Goal: Transaction & Acquisition: Purchase product/service

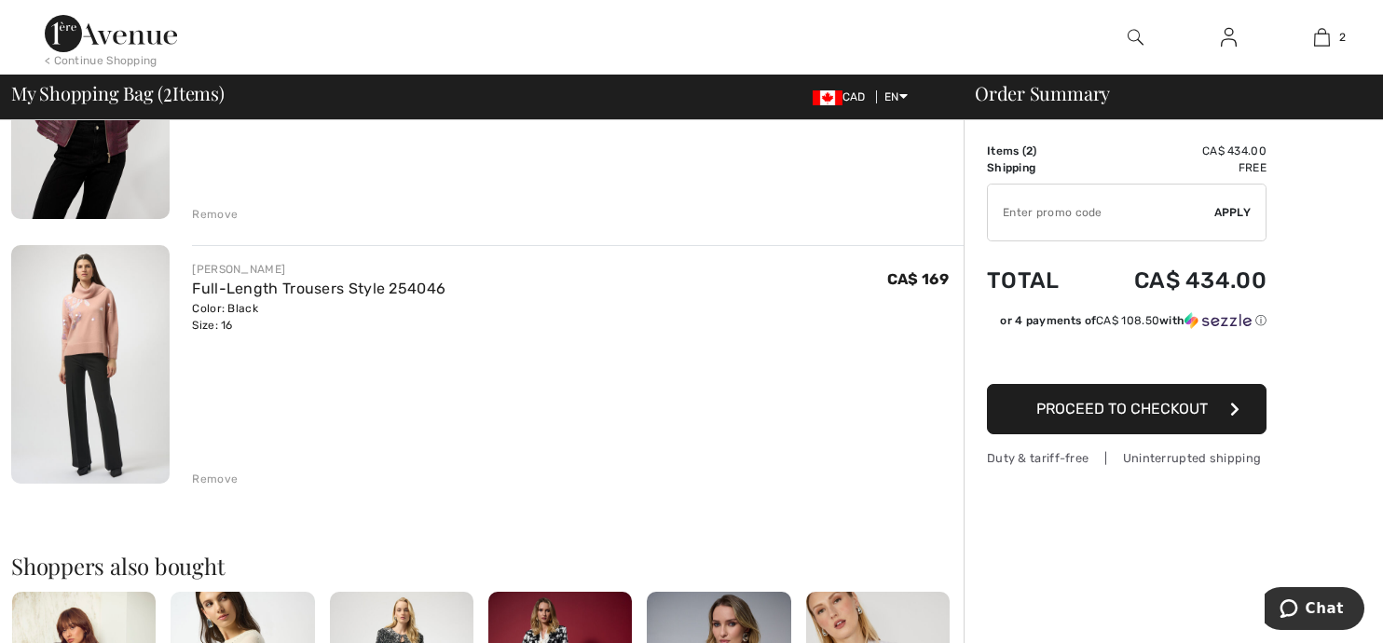
scroll to position [295, 0]
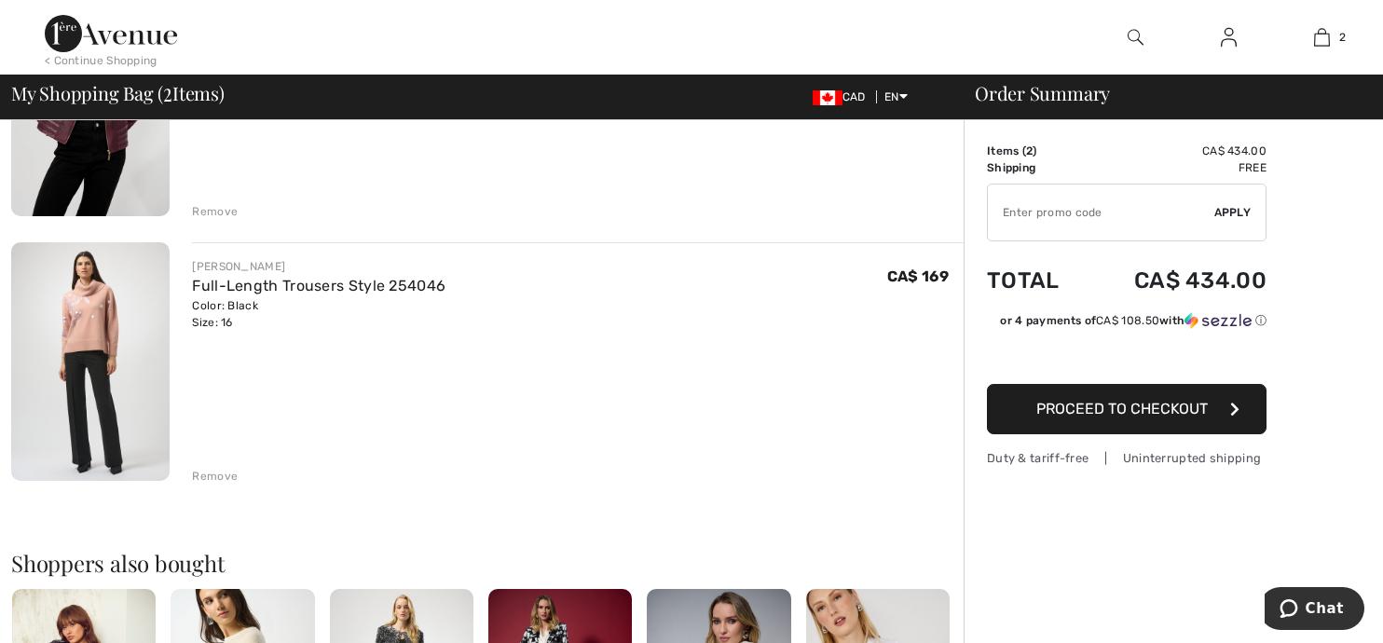
click at [213, 470] on div "Remove" at bounding box center [215, 476] width 46 height 17
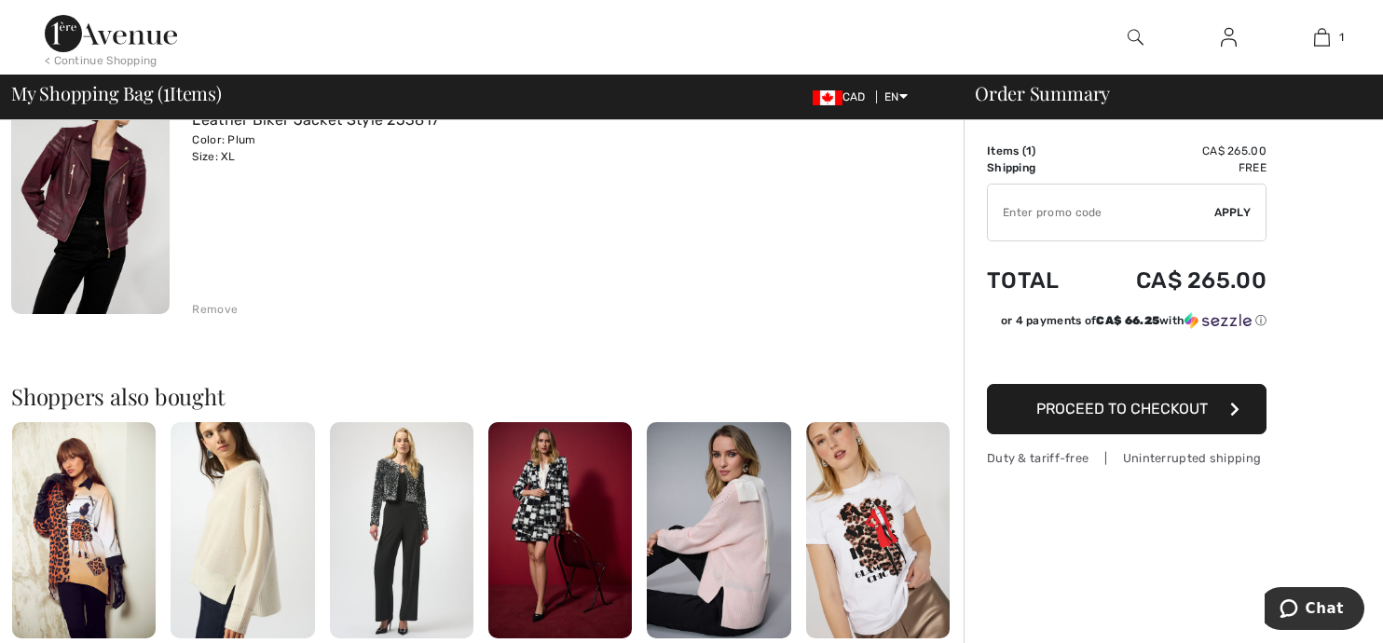
scroll to position [98, 0]
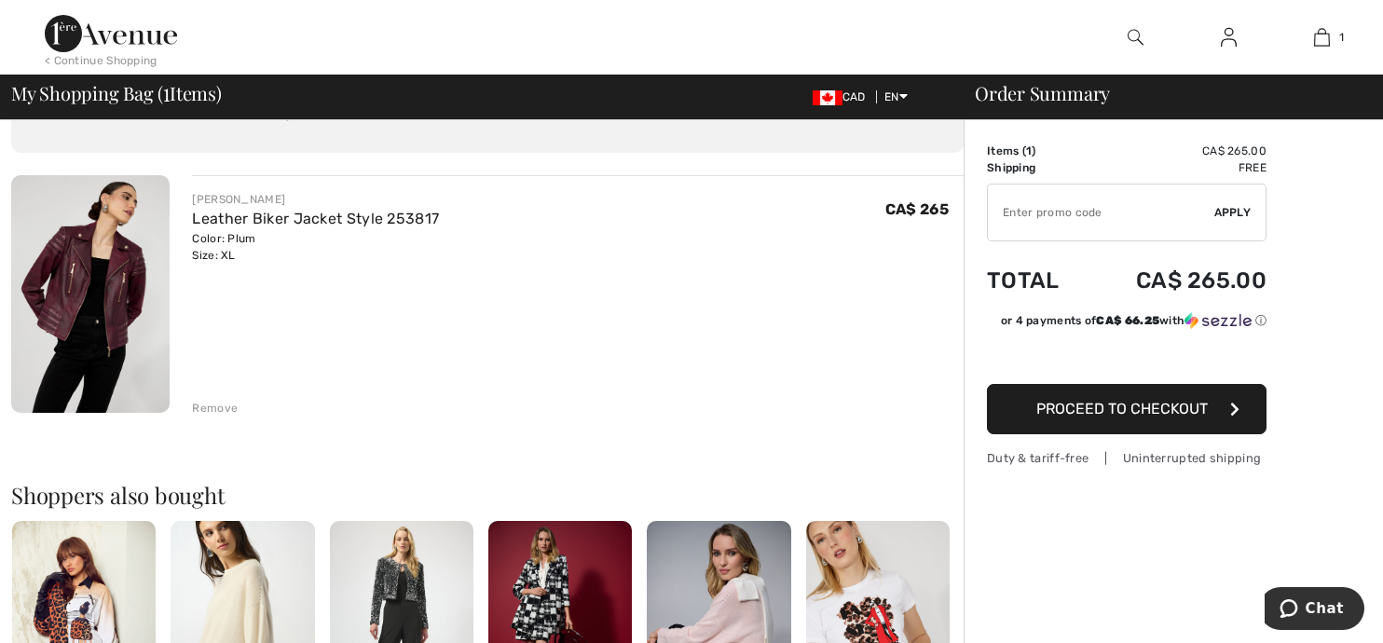
click at [106, 265] on img at bounding box center [90, 294] width 158 height 238
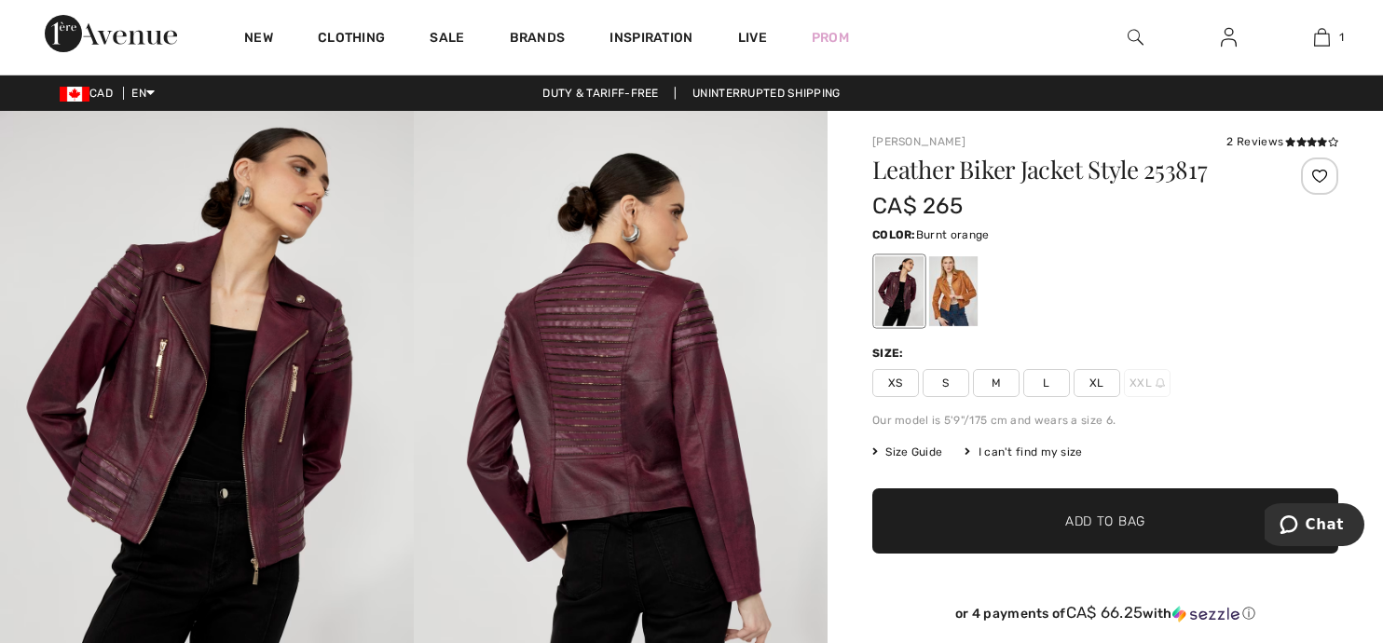
click at [954, 274] on div at bounding box center [953, 291] width 48 height 70
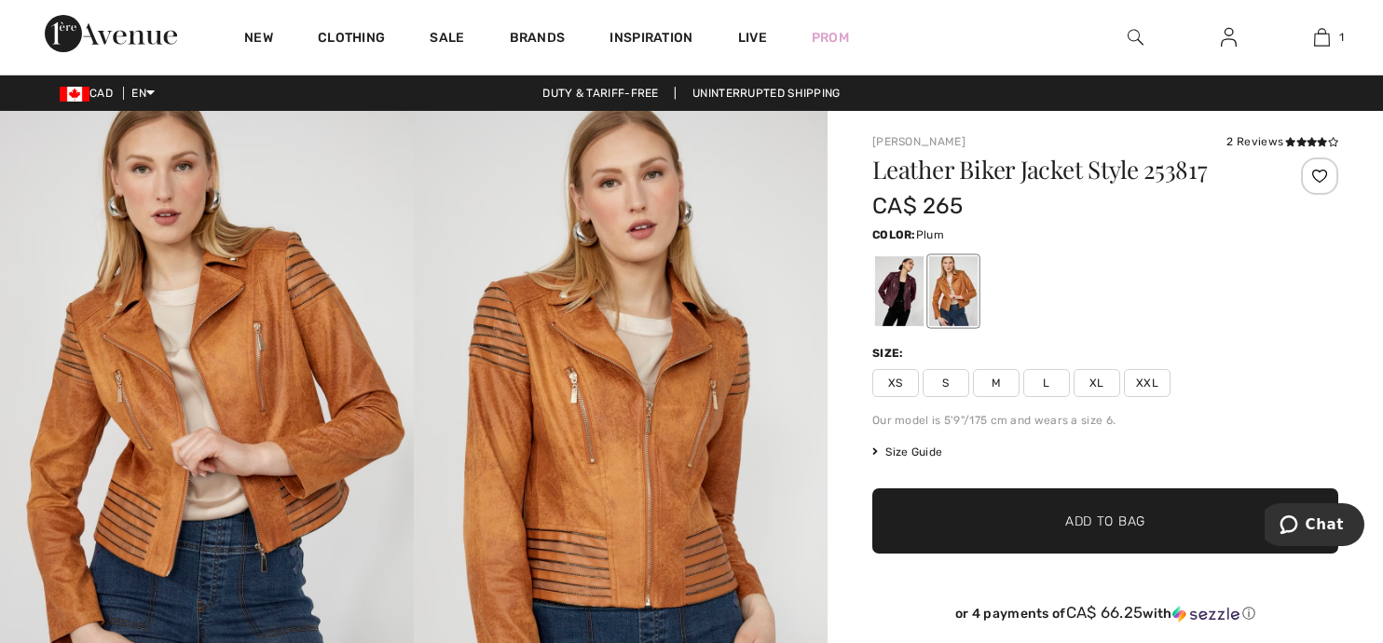
click at [899, 285] on div at bounding box center [899, 291] width 48 height 70
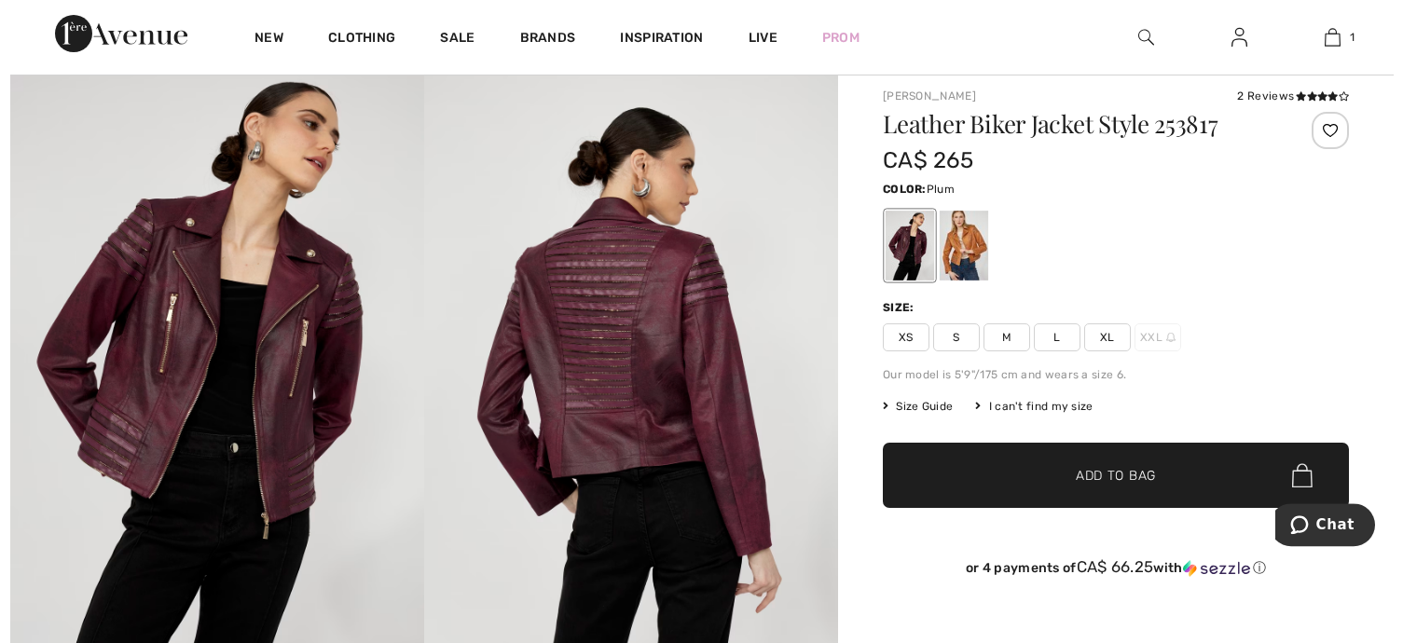
scroll to position [98, 0]
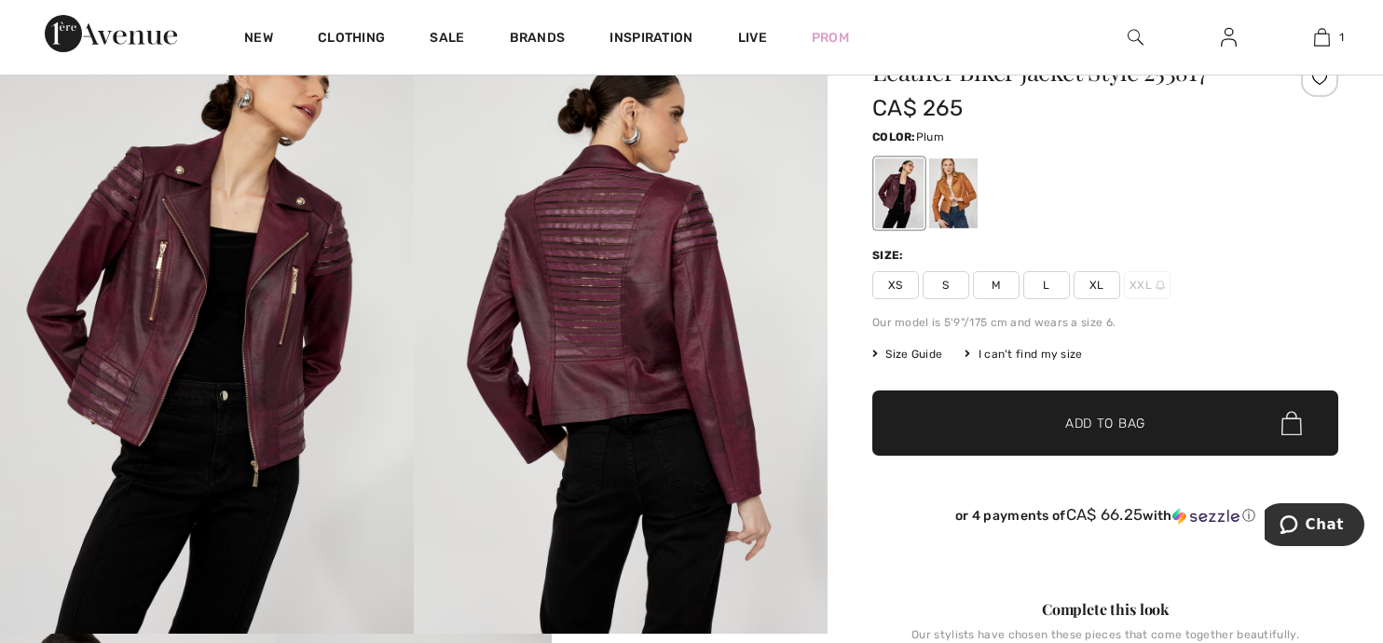
click at [722, 330] on img at bounding box center [621, 323] width 414 height 621
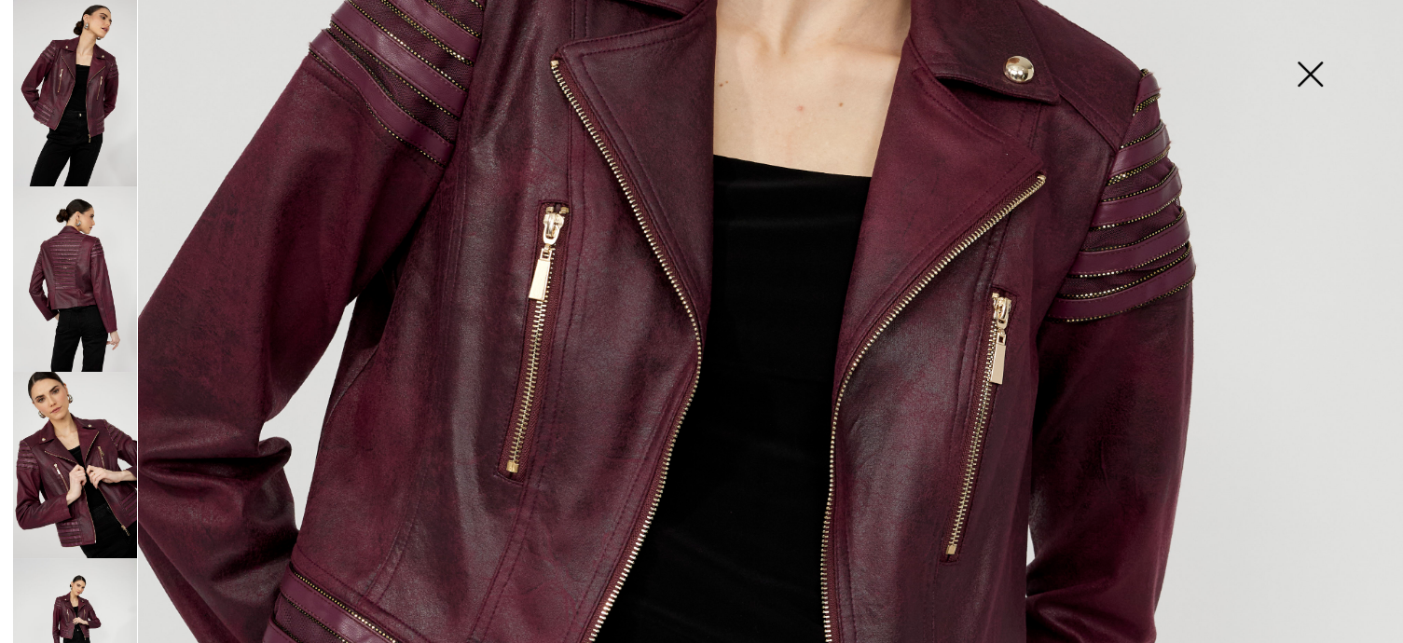
scroll to position [537, 0]
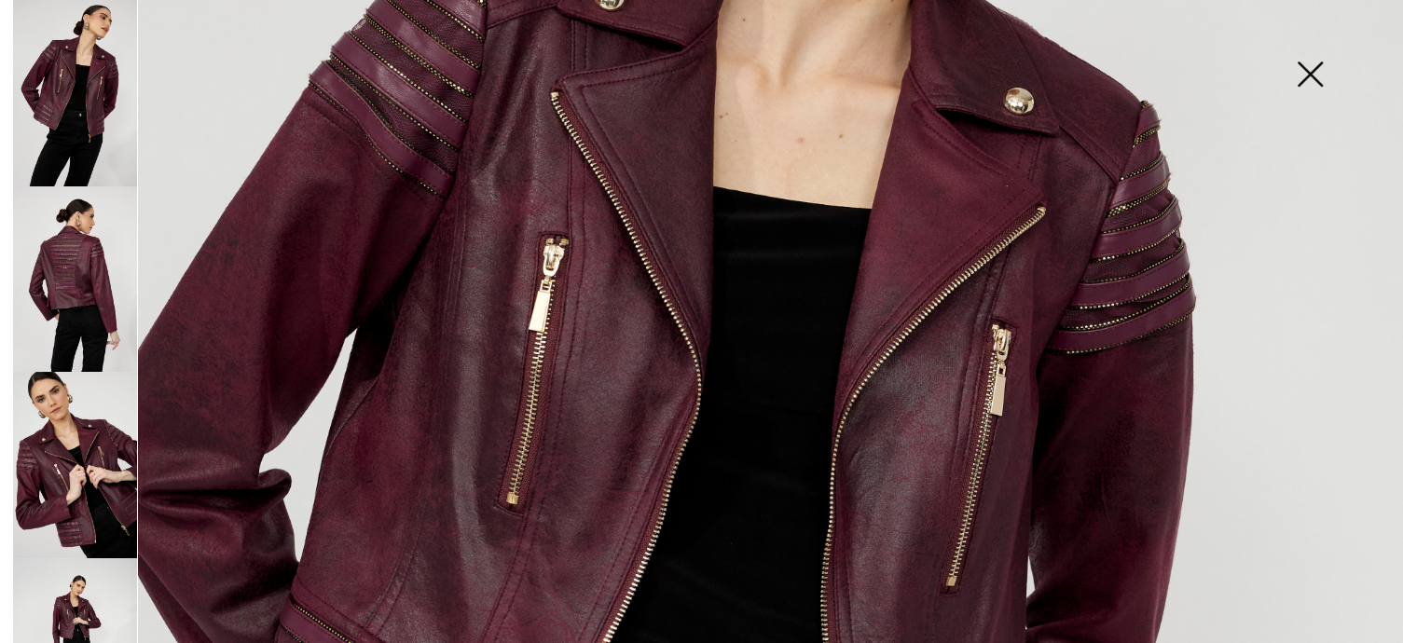
click at [75, 203] on img at bounding box center [75, 279] width 124 height 186
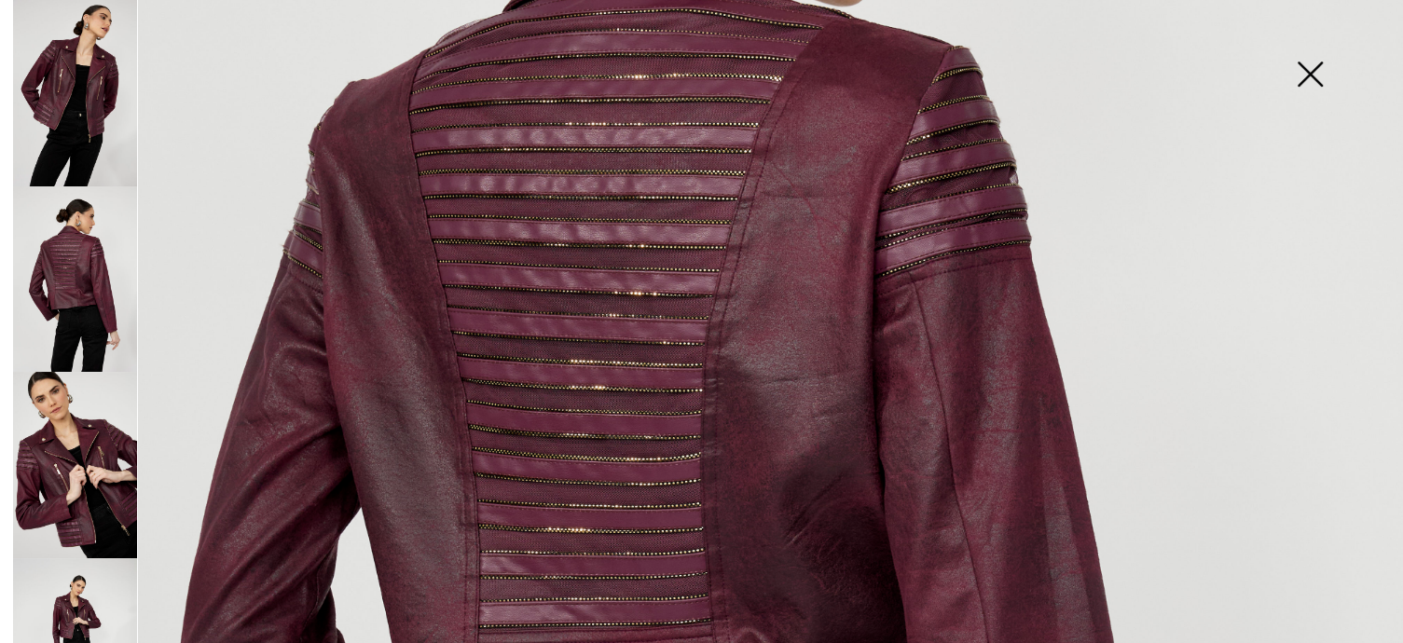
click at [102, 383] on img at bounding box center [75, 465] width 124 height 186
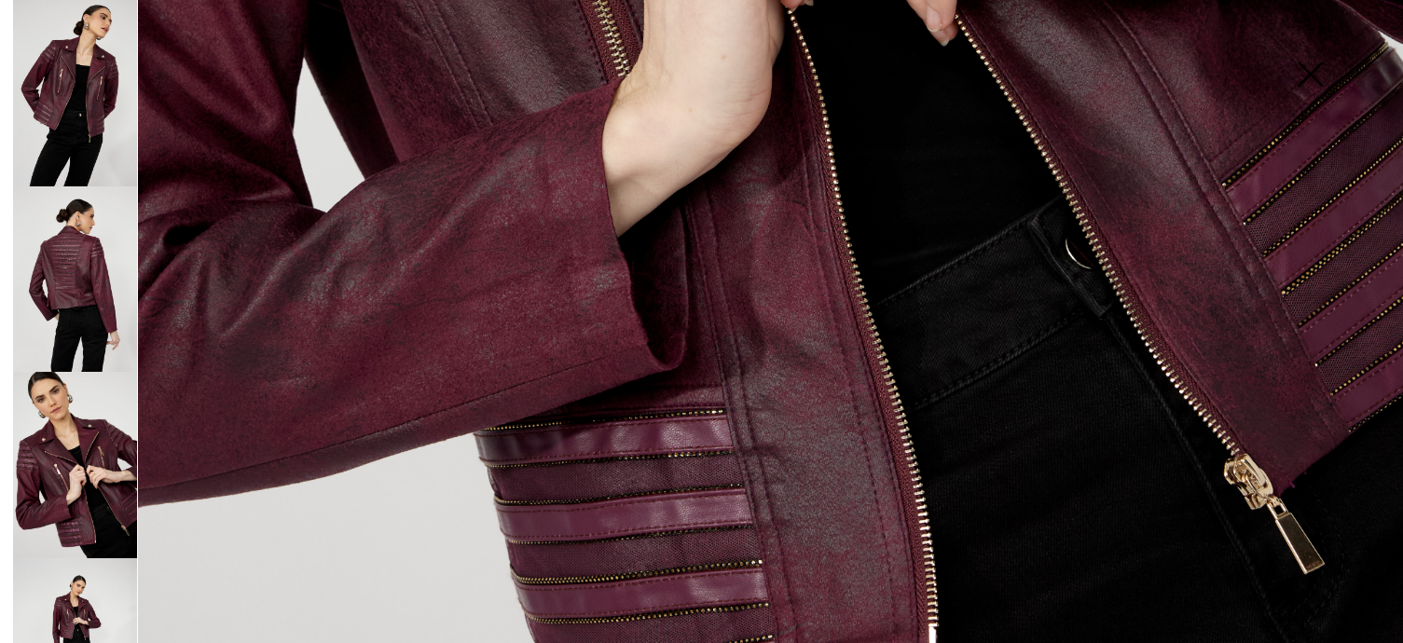
scroll to position [1288, 0]
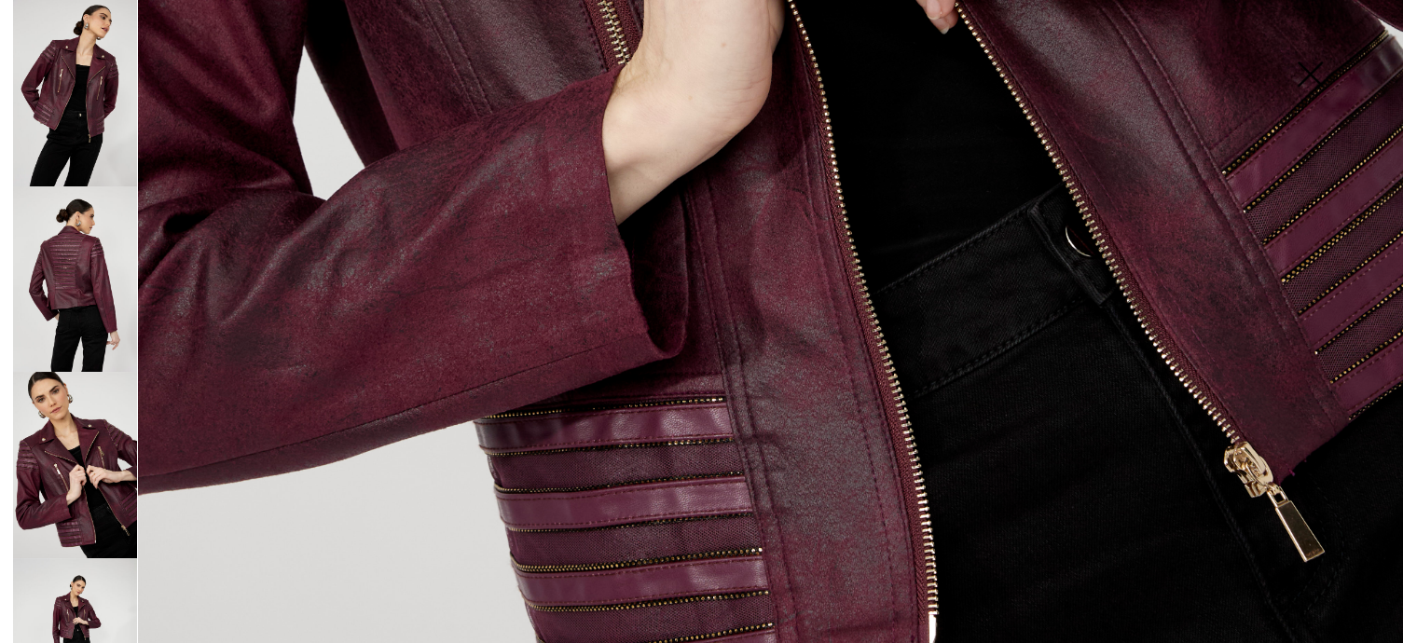
click at [81, 558] on img at bounding box center [75, 651] width 124 height 186
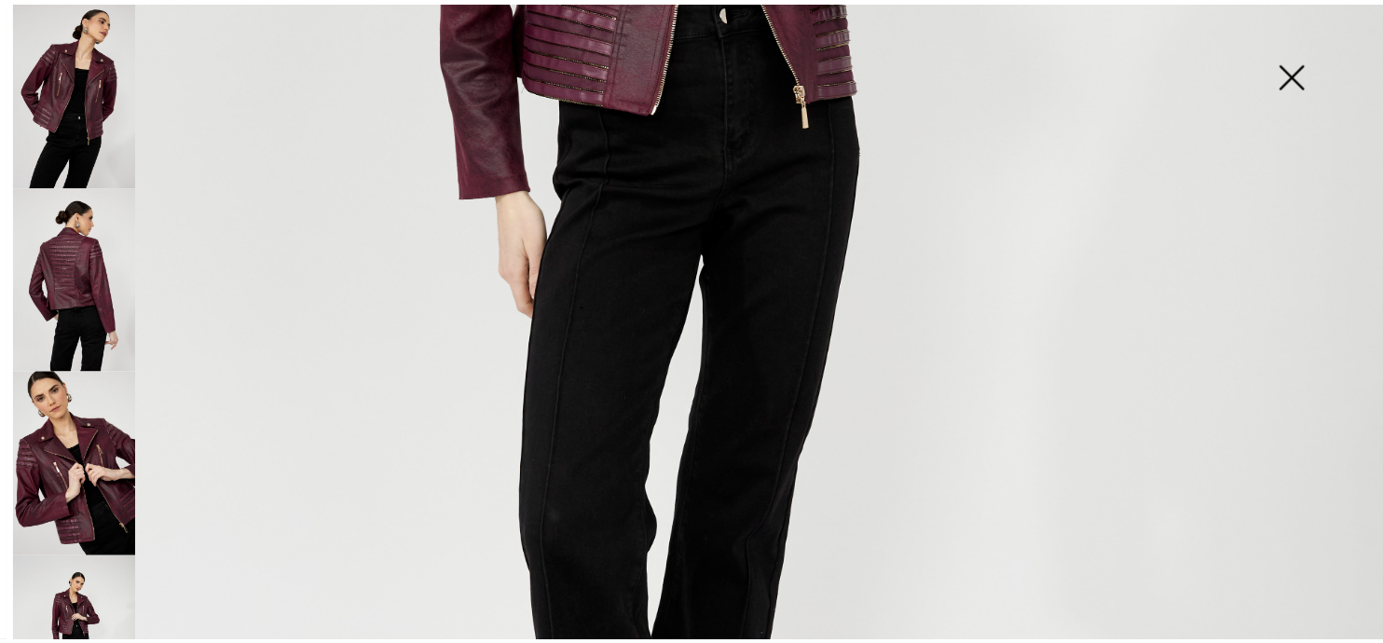
scroll to position [789, 0]
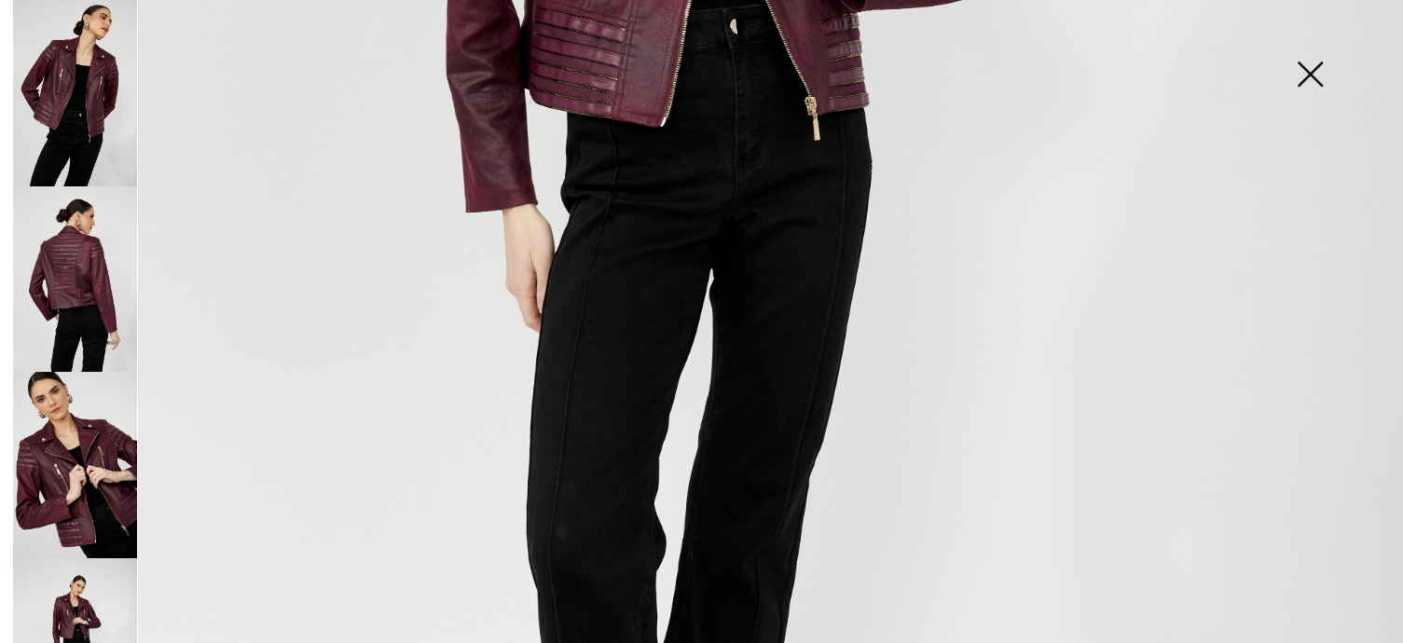
click at [1310, 60] on img at bounding box center [1309, 76] width 93 height 96
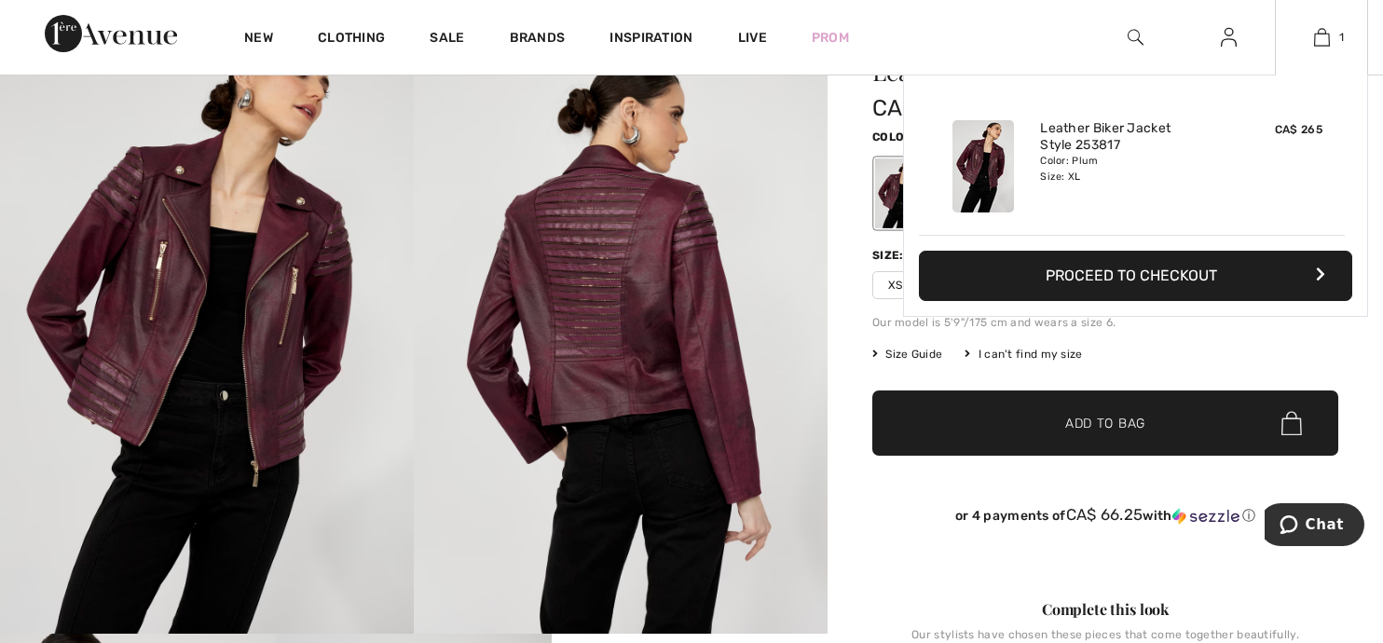
click at [1093, 271] on button "Proceed to Checkout" at bounding box center [1135, 276] width 433 height 50
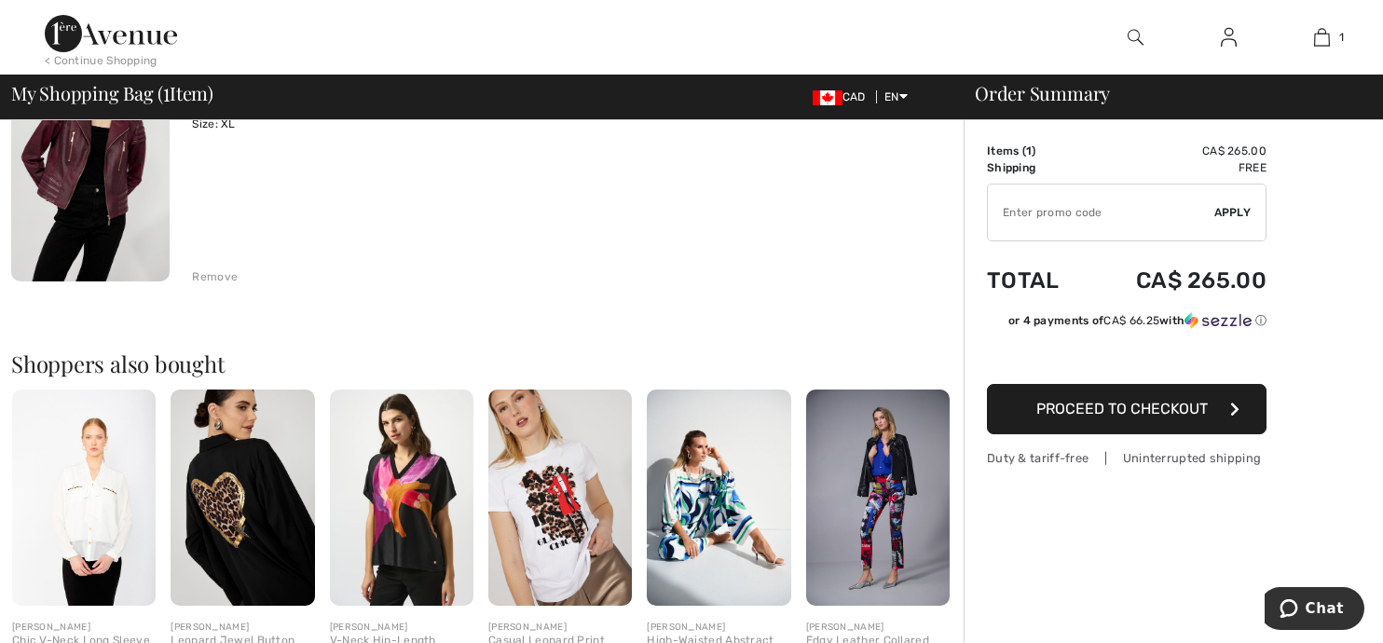
scroll to position [197, 0]
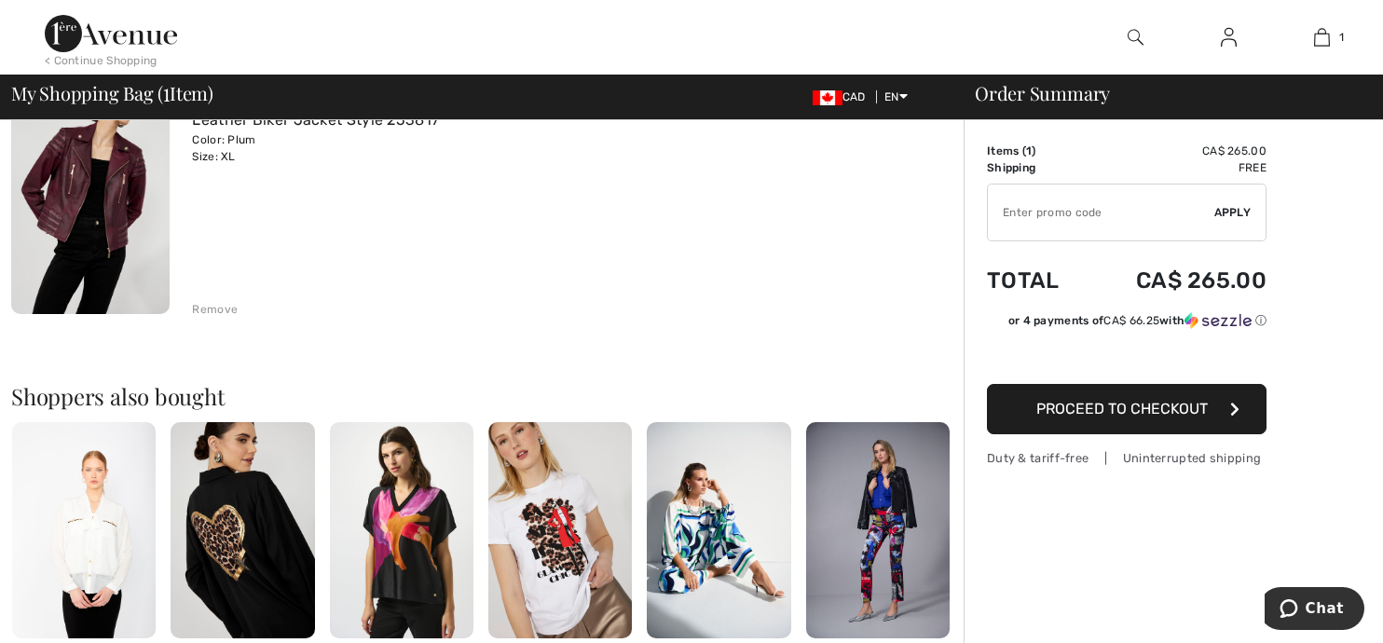
click at [1064, 407] on span "Proceed to Checkout" at bounding box center [1122, 409] width 172 height 18
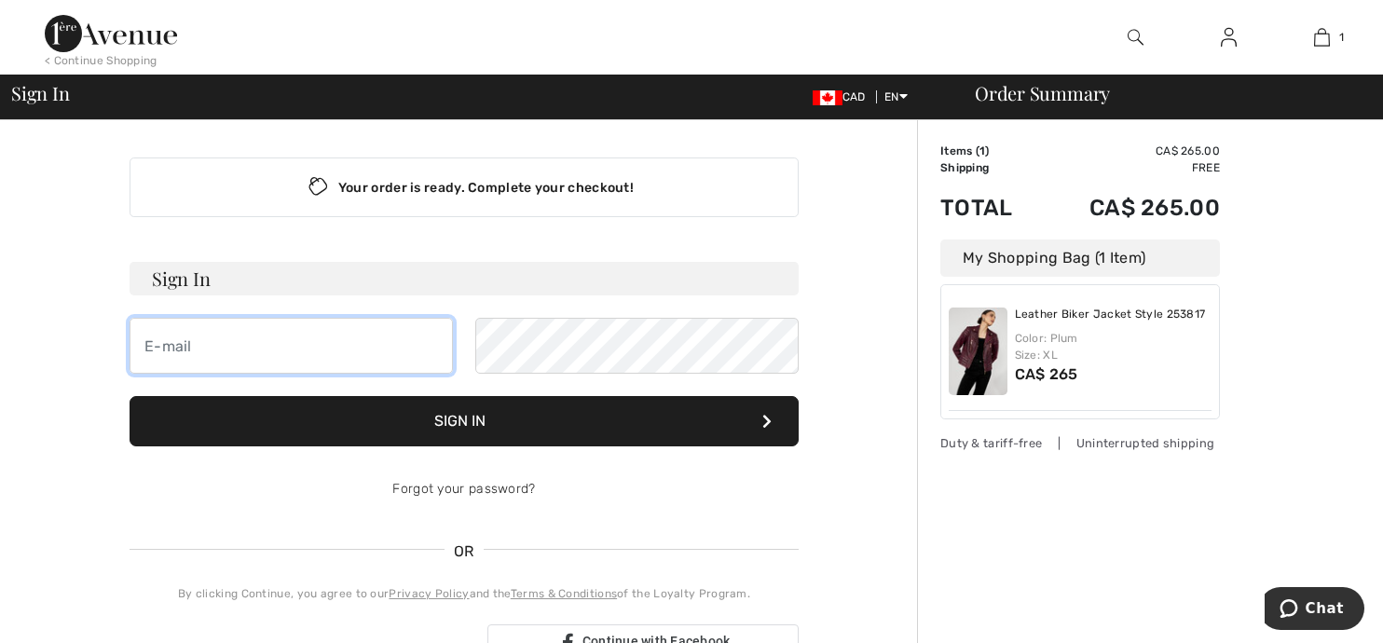
click at [213, 341] on input "email" at bounding box center [291, 346] width 323 height 56
type input "jarvis.djt@rogers.com"
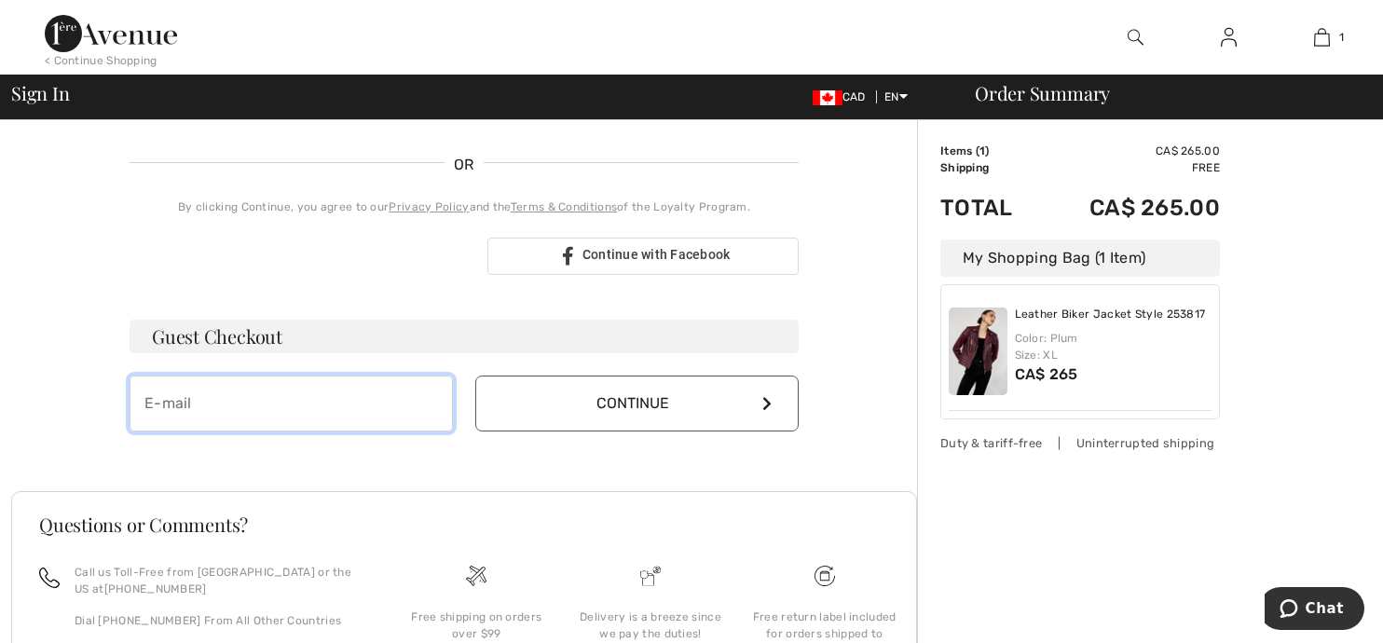
scroll to position [405, 0]
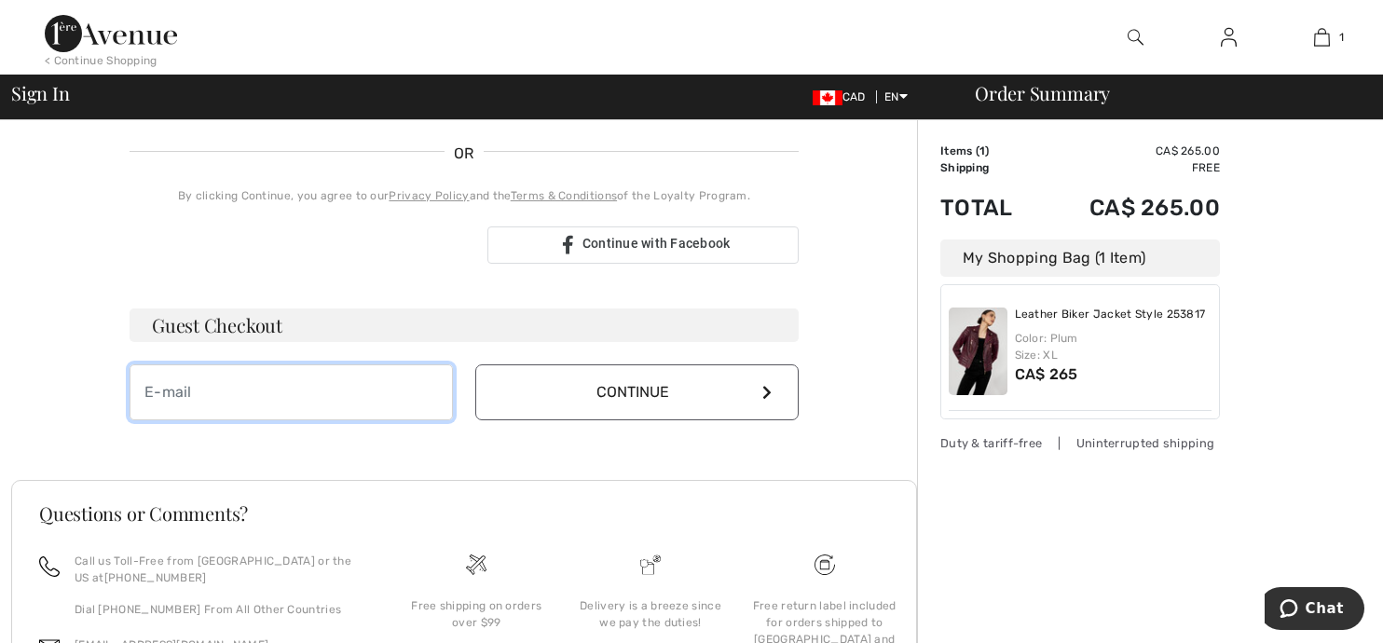
click at [187, 399] on input "email" at bounding box center [291, 392] width 323 height 56
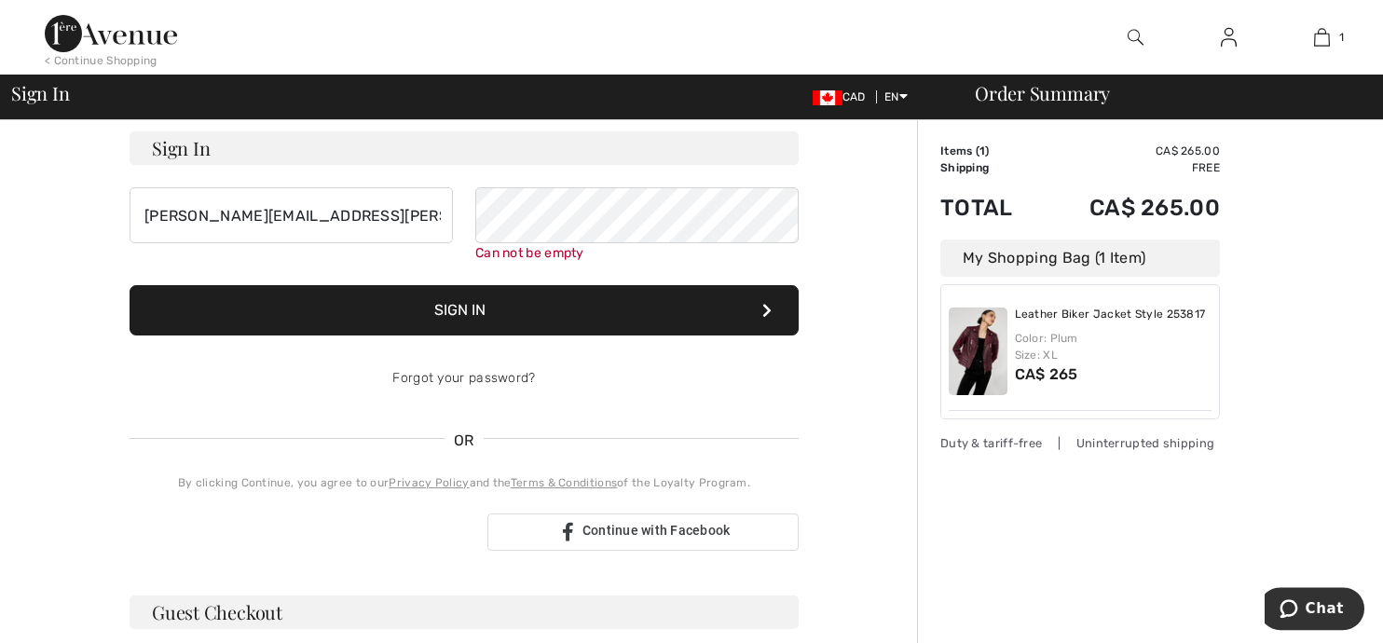
scroll to position [109, 0]
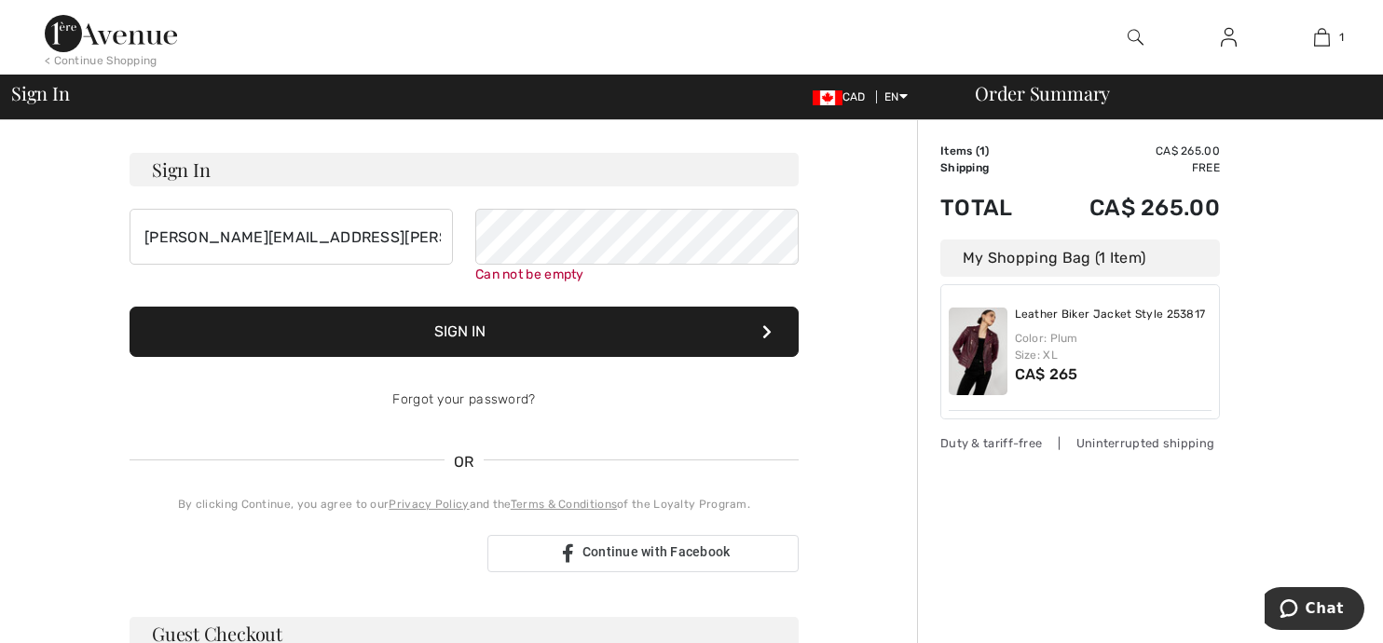
click at [456, 327] on button "Sign In" at bounding box center [464, 332] width 669 height 50
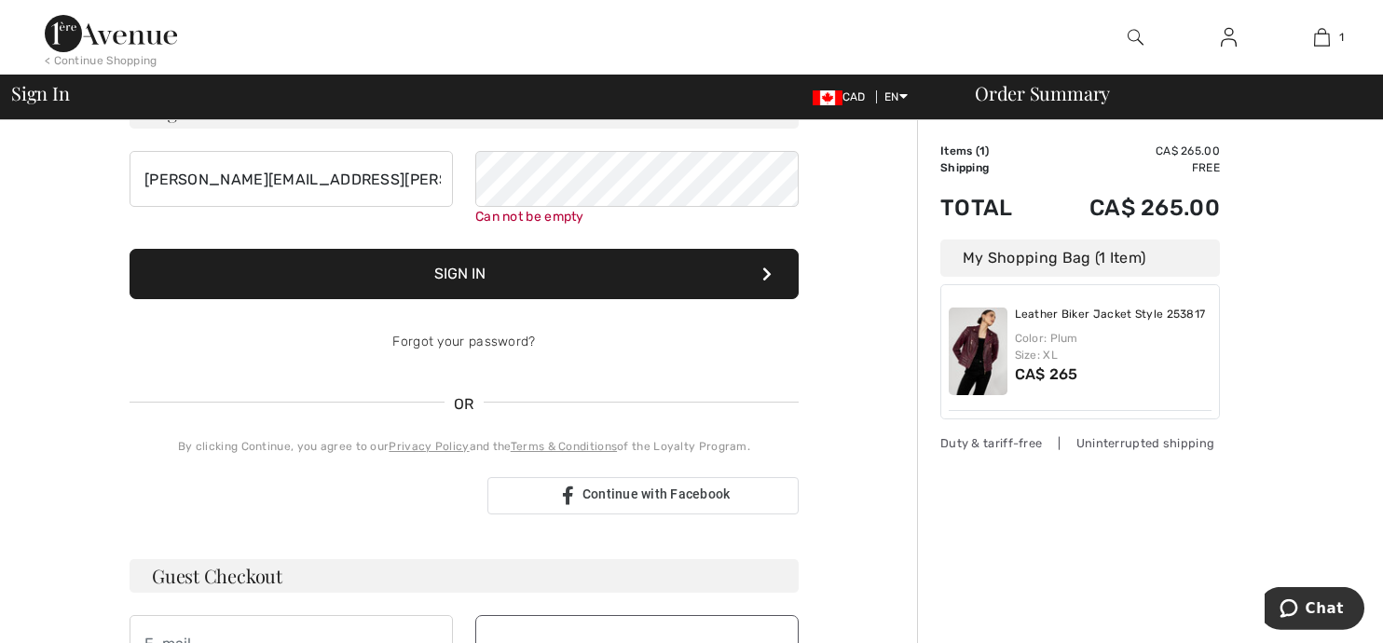
scroll to position [168, 0]
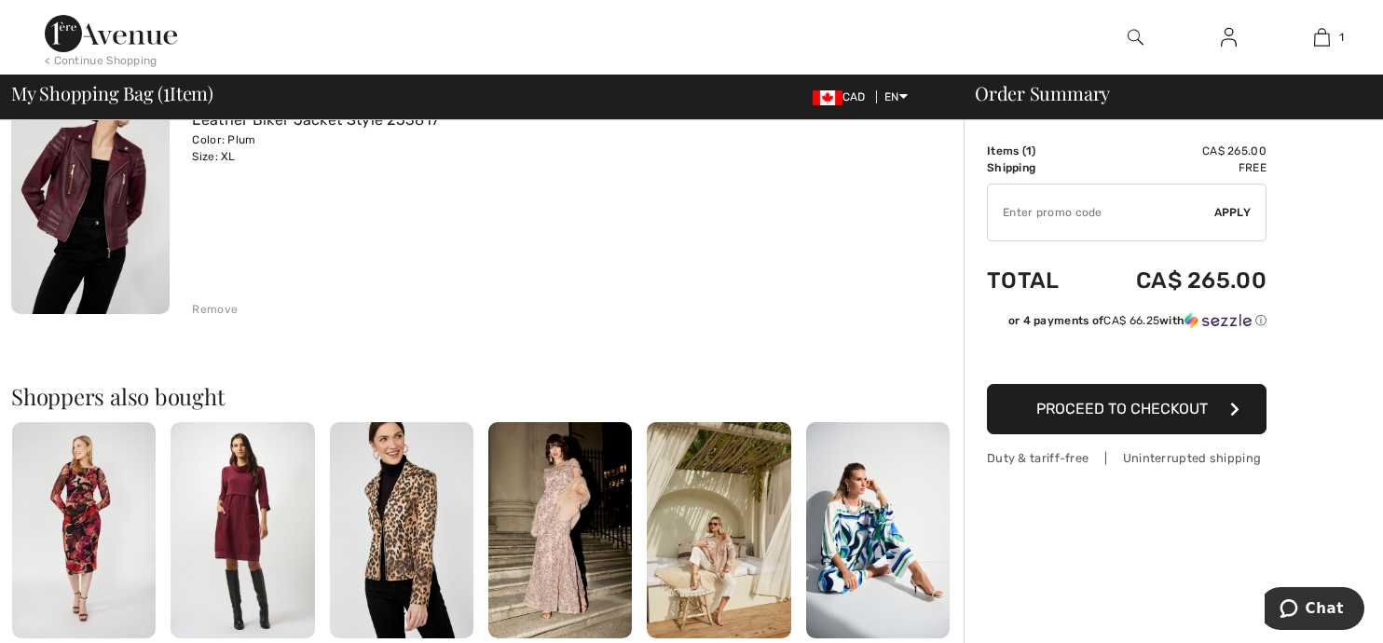
click at [1087, 405] on span "Proceed to Checkout" at bounding box center [1122, 409] width 172 height 18
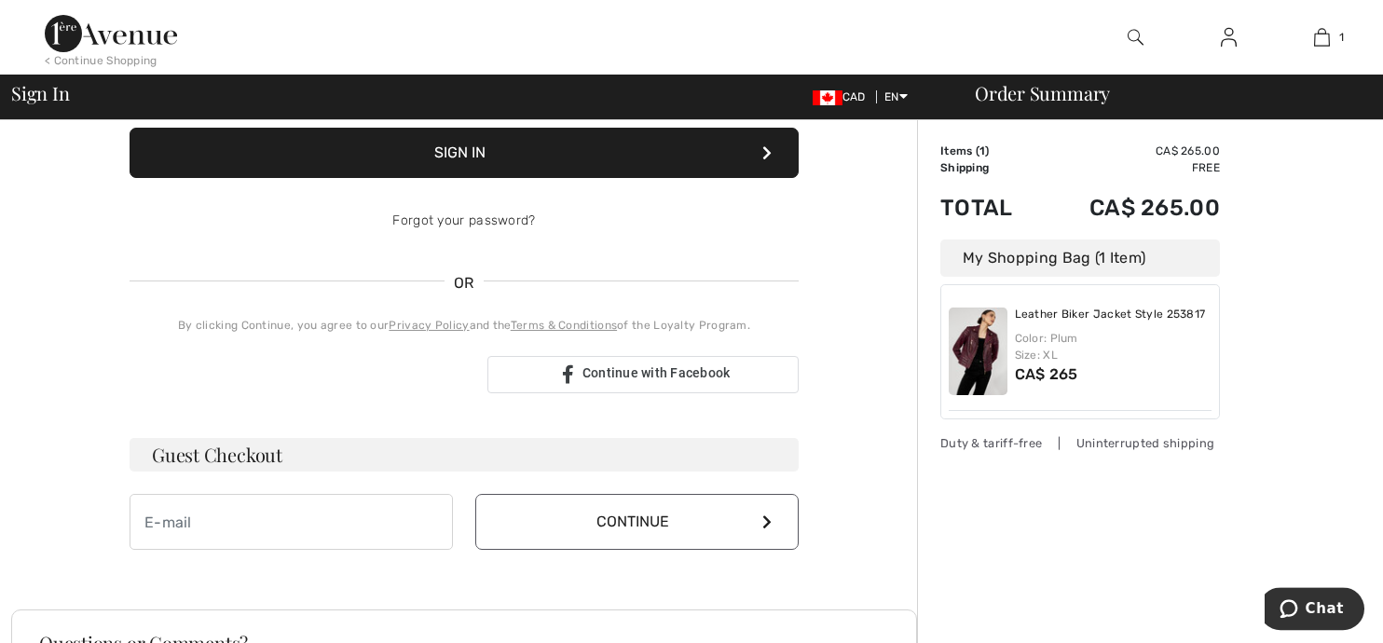
scroll to position [393, 0]
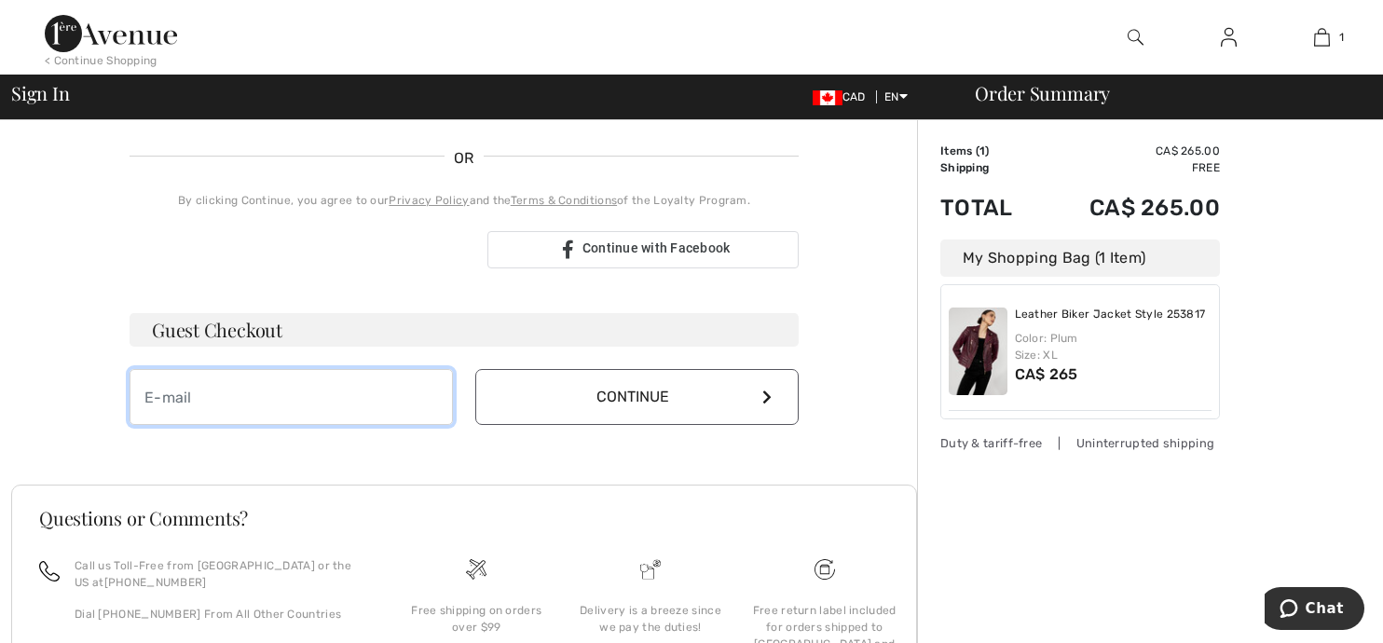
click at [176, 394] on input "email" at bounding box center [291, 397] width 323 height 56
type input "[EMAIL_ADDRESS][PERSON_NAME][DOMAIN_NAME]"
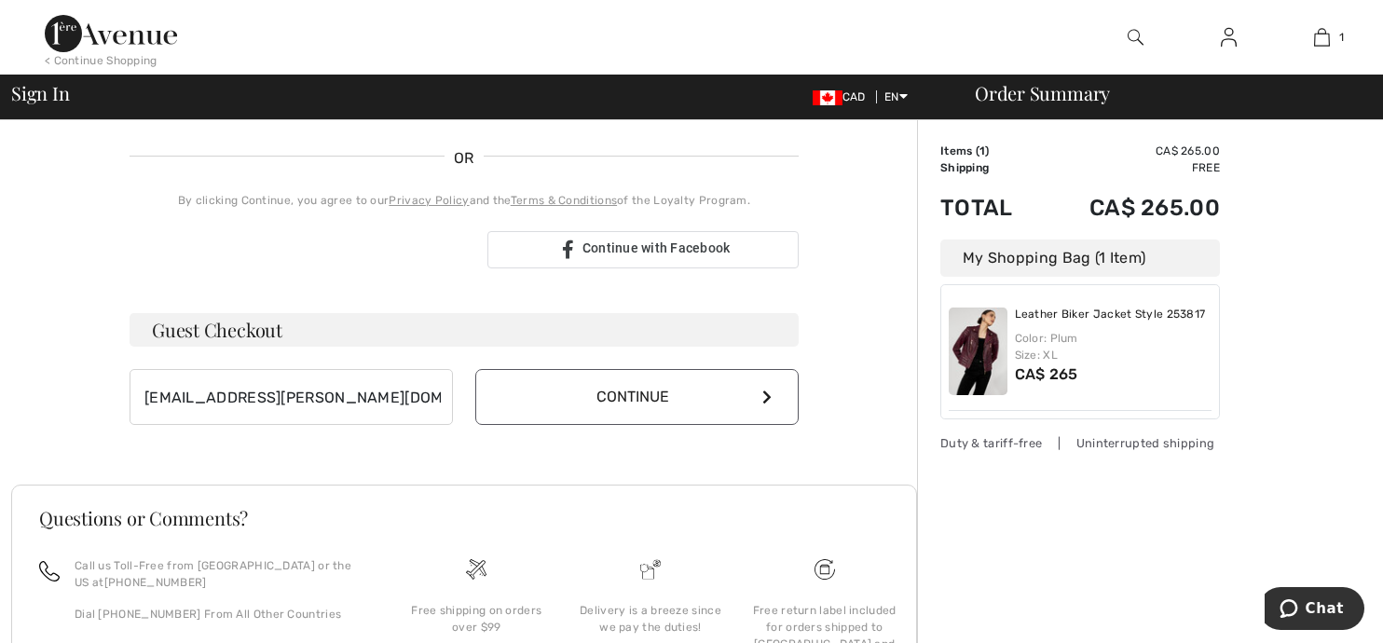
click at [604, 389] on button "Continue" at bounding box center [636, 397] width 323 height 56
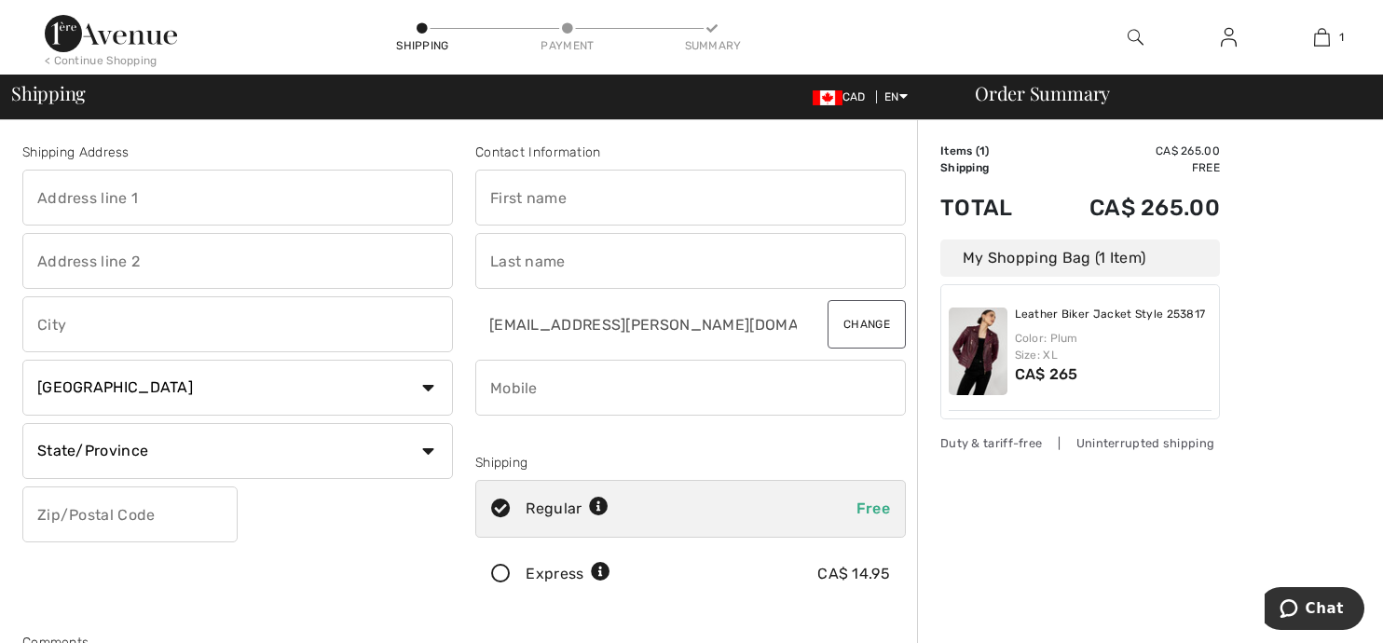
click at [148, 200] on input "text" at bounding box center [237, 198] width 431 height 56
type input "[STREET_ADDRESS]"
click at [526, 207] on input "text" at bounding box center [690, 198] width 431 height 56
type input "[PERSON_NAME]"
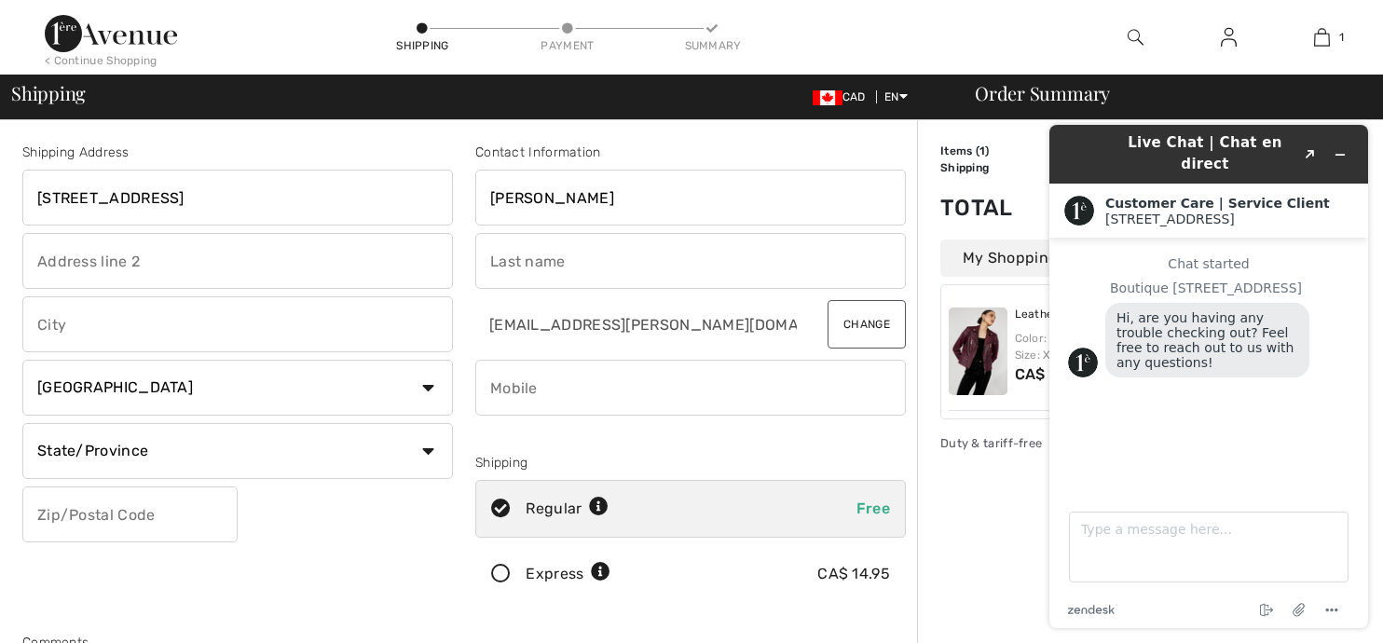
click at [515, 250] on input "text" at bounding box center [690, 261] width 431 height 56
type input "[PERSON_NAME]"
click at [81, 319] on input "text" at bounding box center [237, 324] width 431 height 56
type input "r"
type input "Richmond Hill"
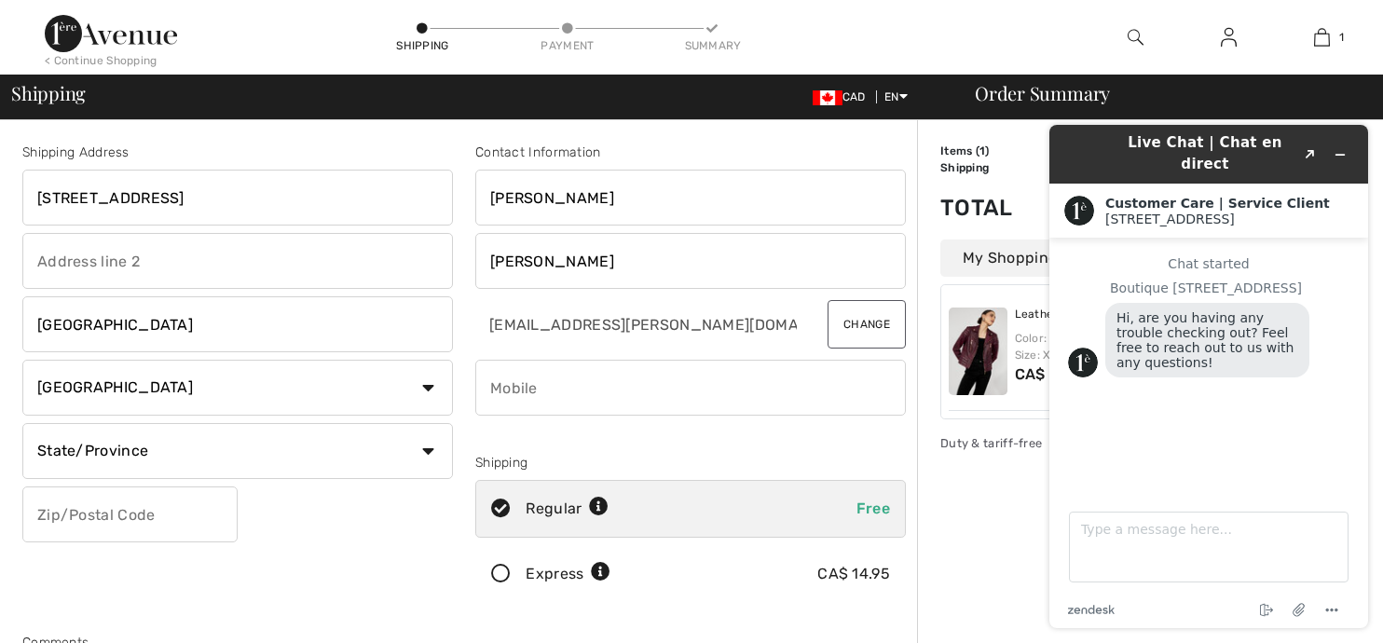
click at [22, 423] on select "State/Province Alberta British Columbia Manitoba New Brunswick Newfoundland and…" at bounding box center [237, 451] width 431 height 56
select select "ON"
click option "Ontario" at bounding box center [0, 0] width 0 height 0
click at [98, 520] on input "text" at bounding box center [129, 515] width 215 height 56
type input "L4C5L1"
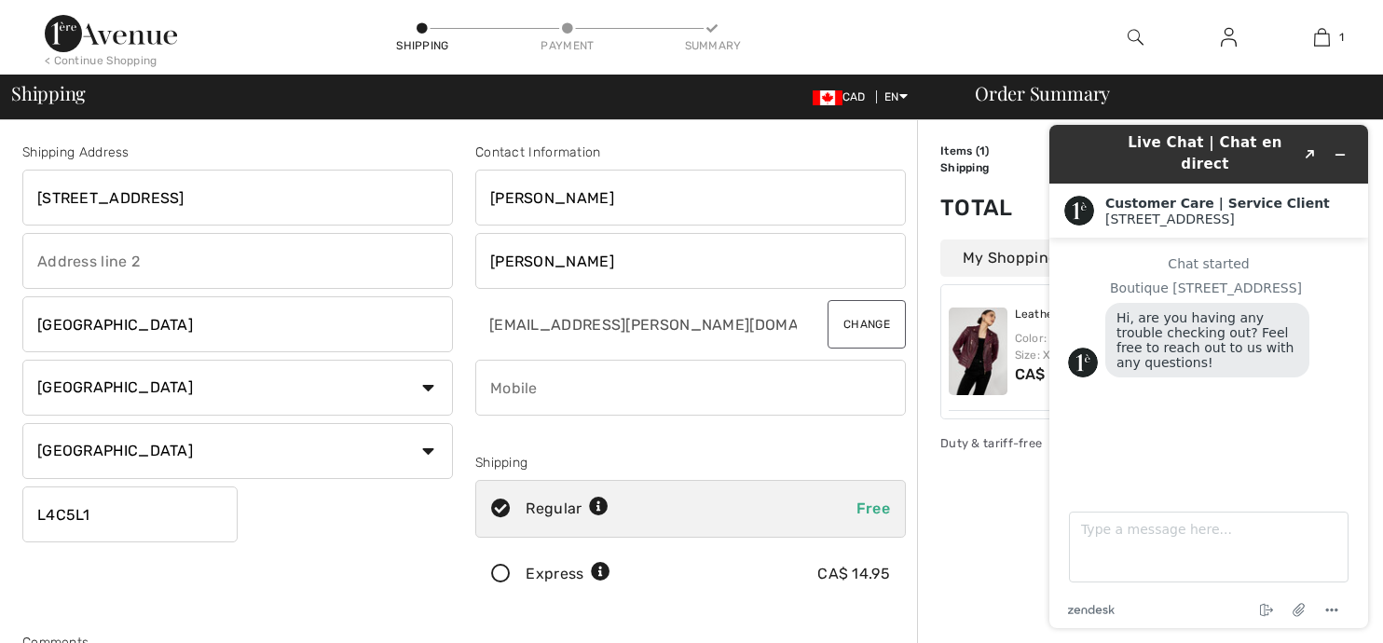
click at [531, 389] on input "phone" at bounding box center [690, 388] width 431 height 56
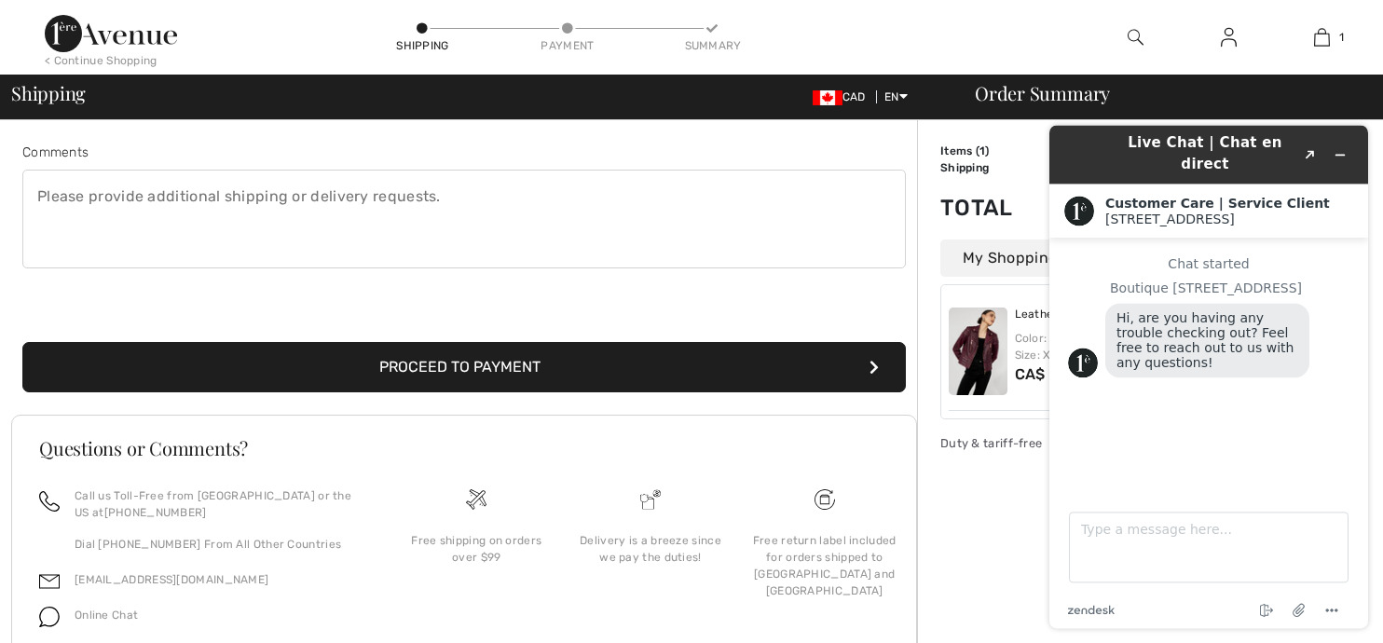
scroll to position [492, 0]
click at [461, 375] on button "Proceed to Payment" at bounding box center [464, 366] width 884 height 50
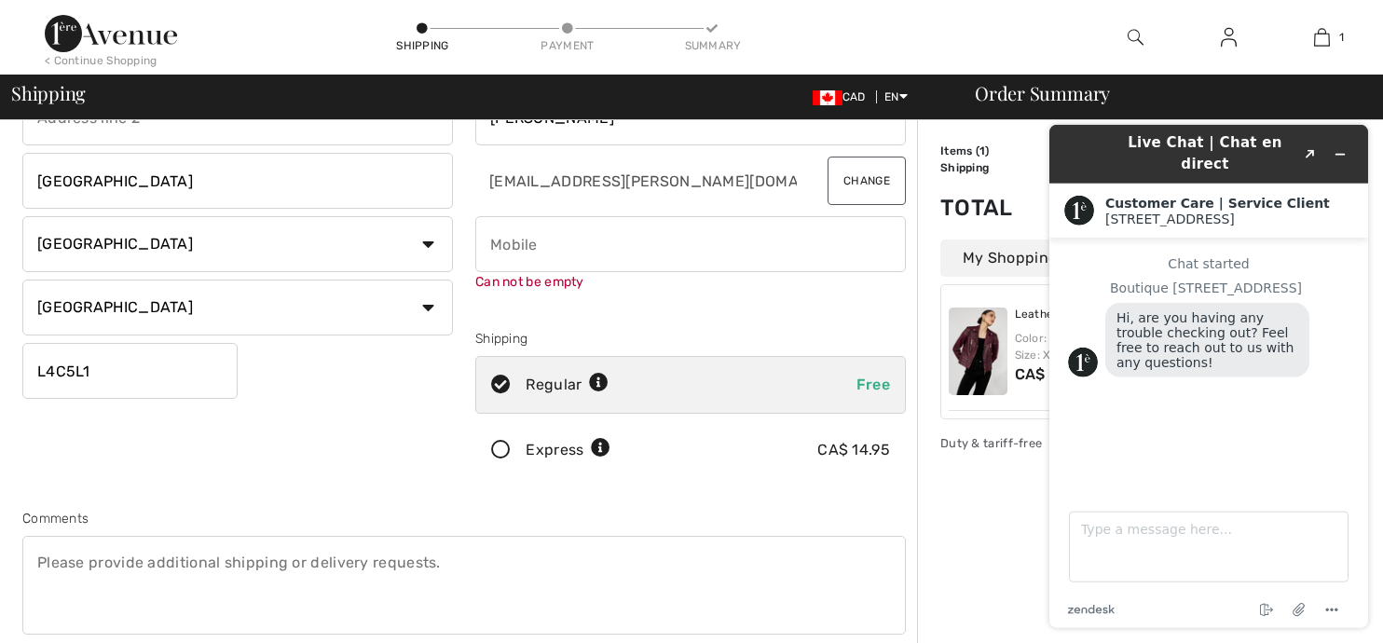
scroll to position [111, 0]
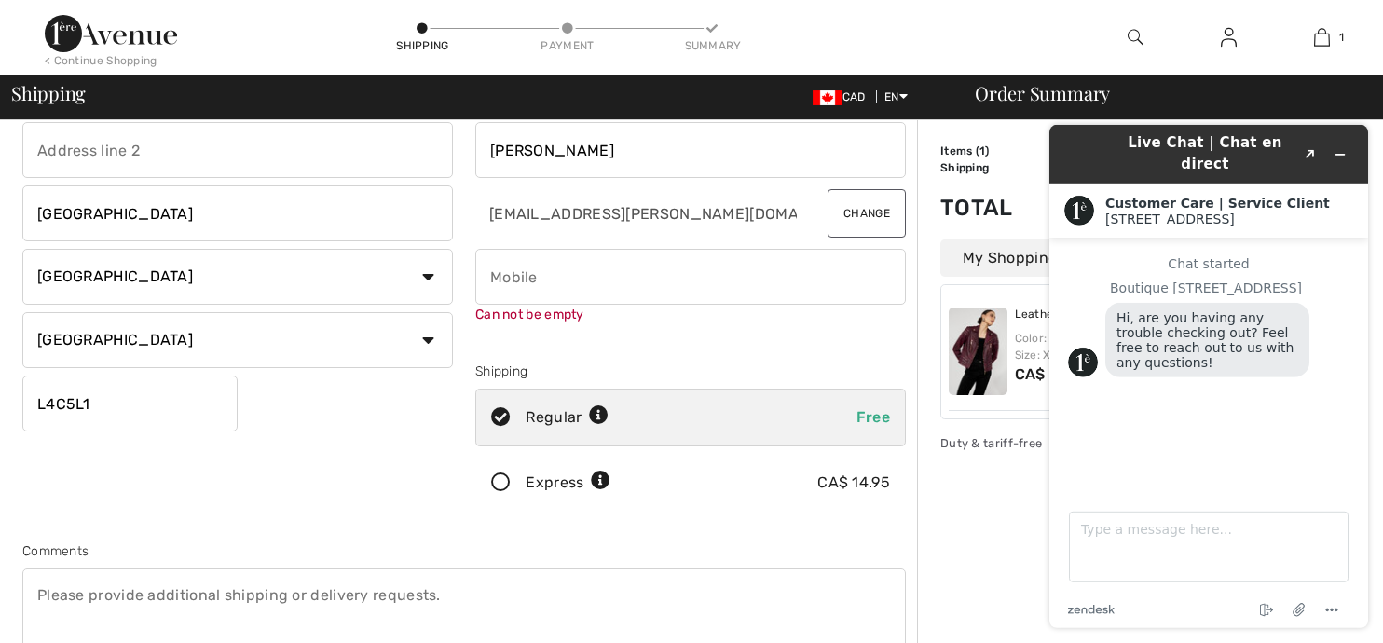
click at [556, 286] on input "phone" at bounding box center [690, 277] width 431 height 56
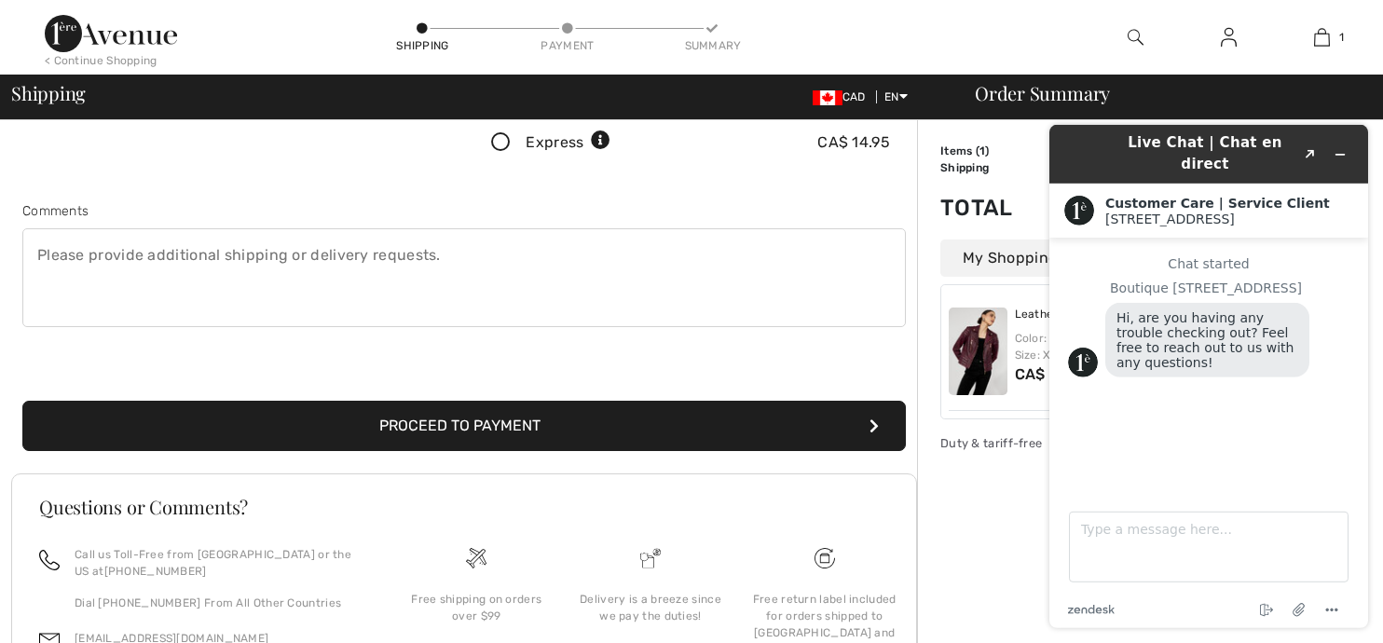
scroll to position [504, 0]
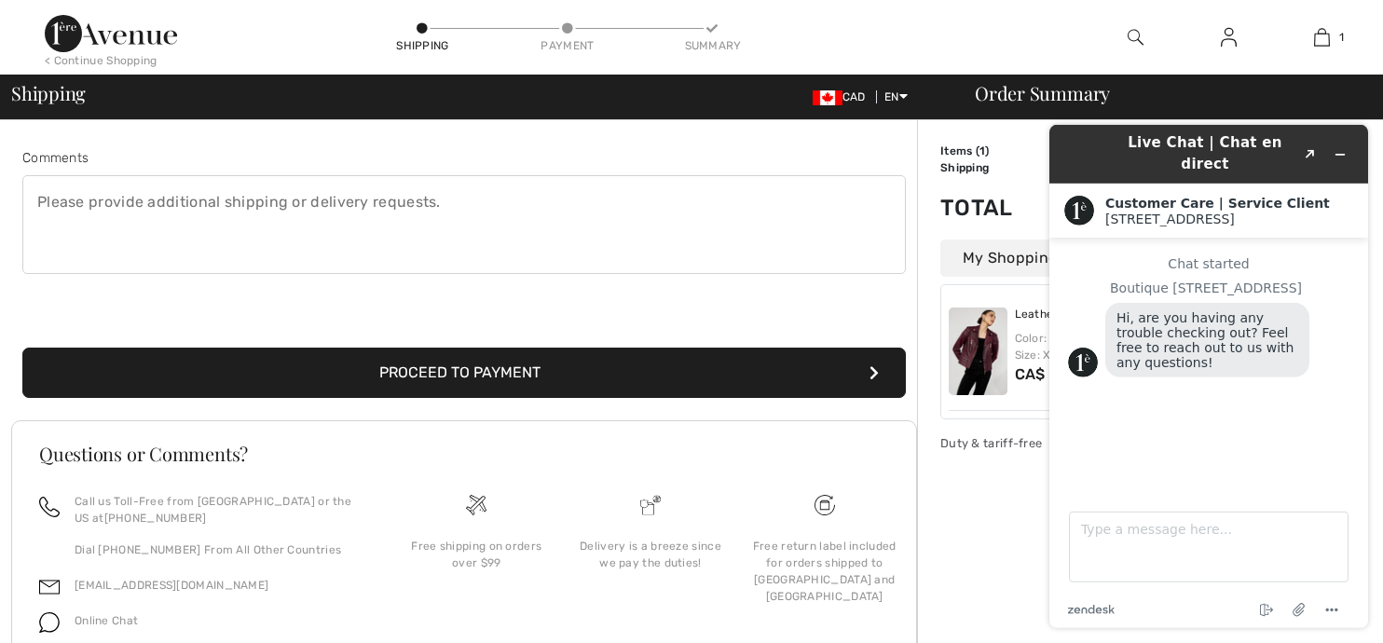
type input "6477235098"
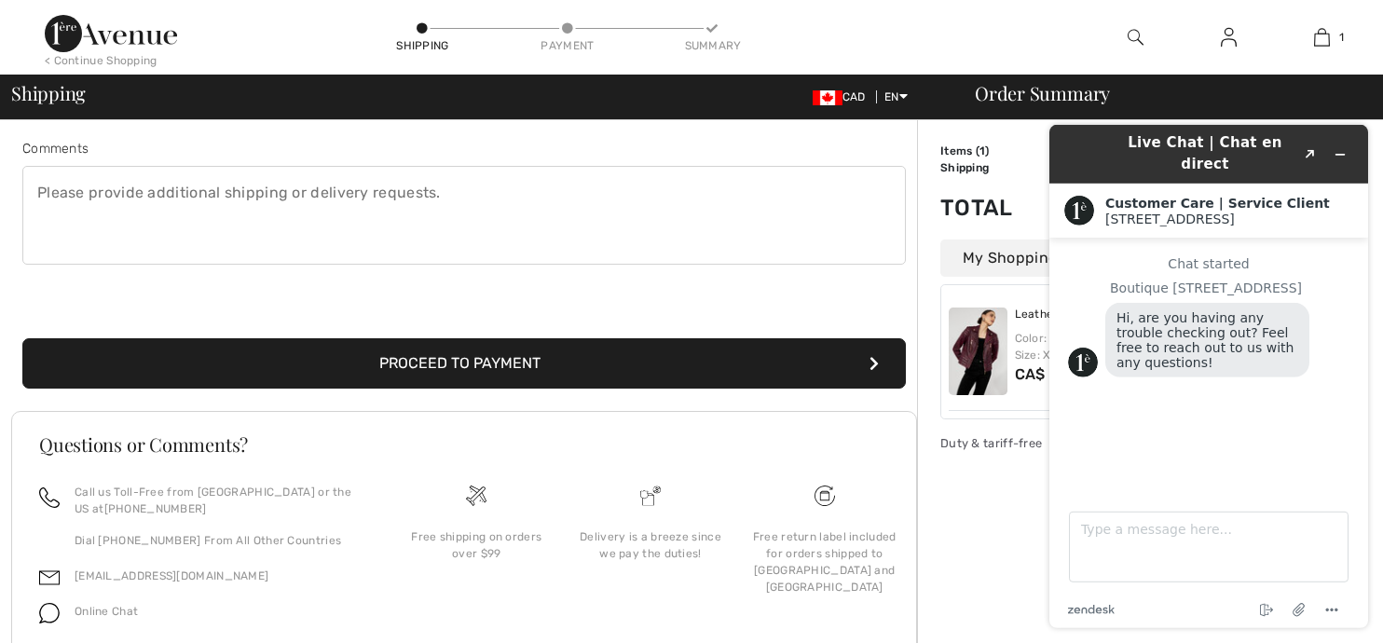
click at [479, 383] on button "Proceed to Payment" at bounding box center [464, 363] width 884 height 50
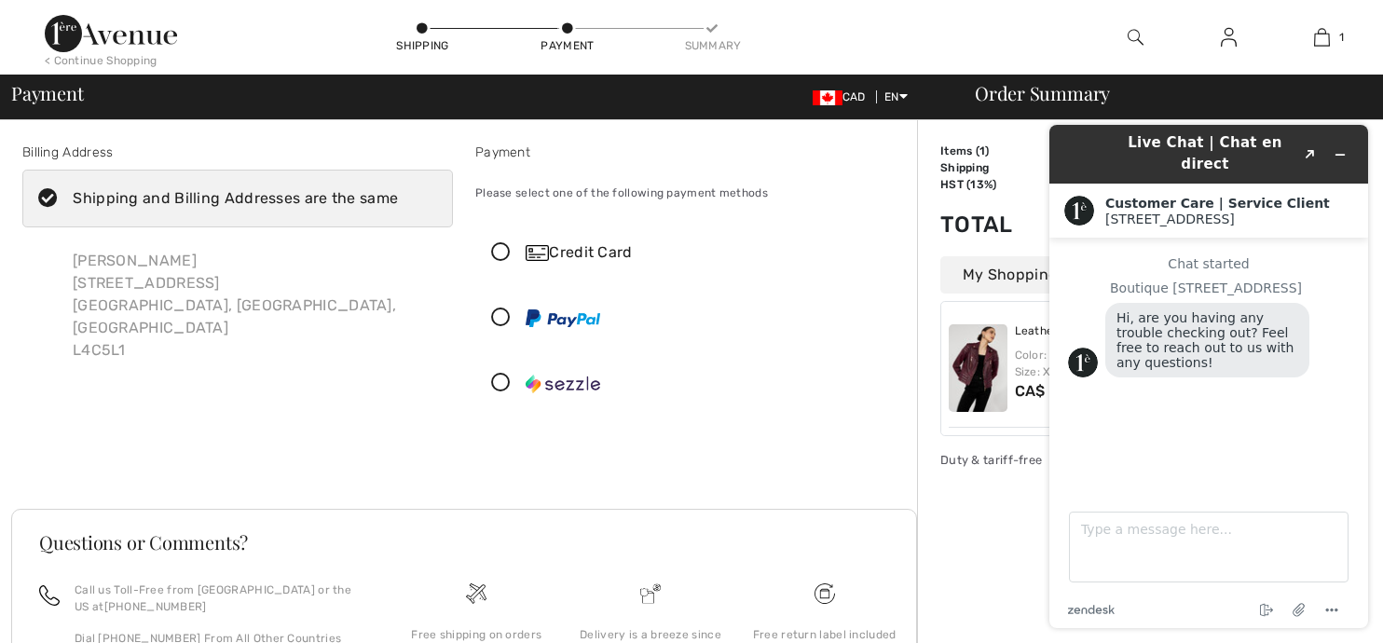
click at [499, 253] on icon at bounding box center [500, 253] width 49 height 20
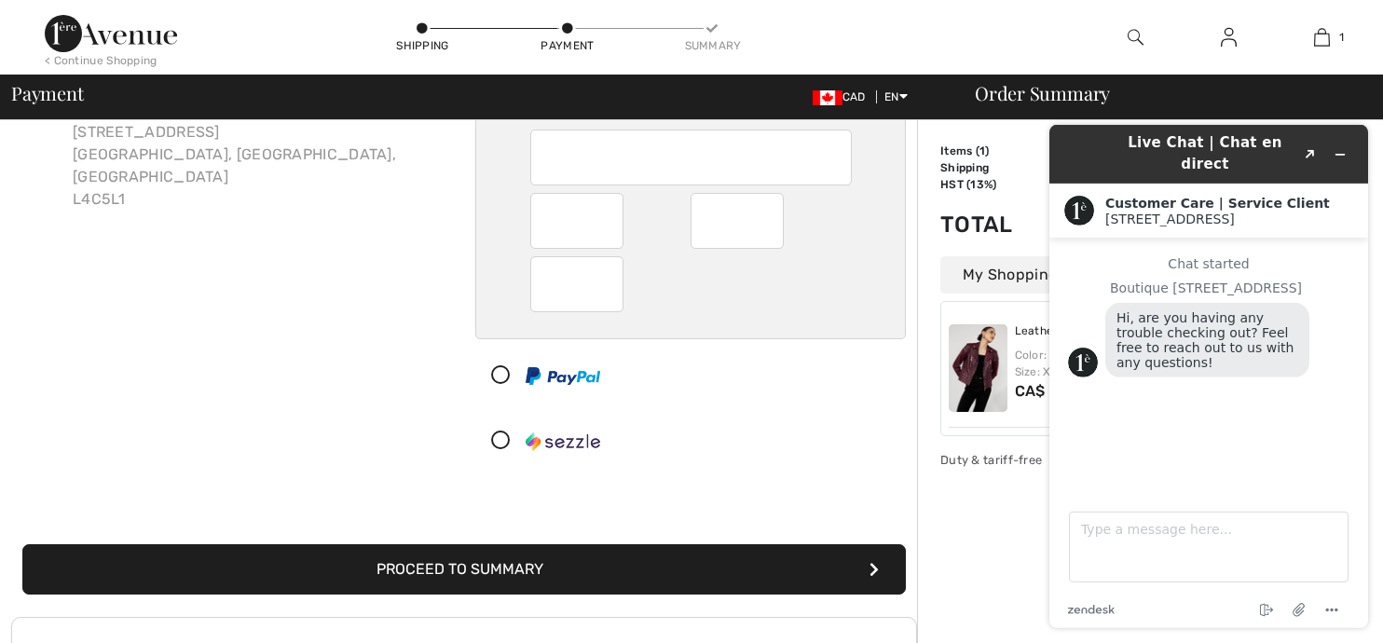
scroll to position [197, 0]
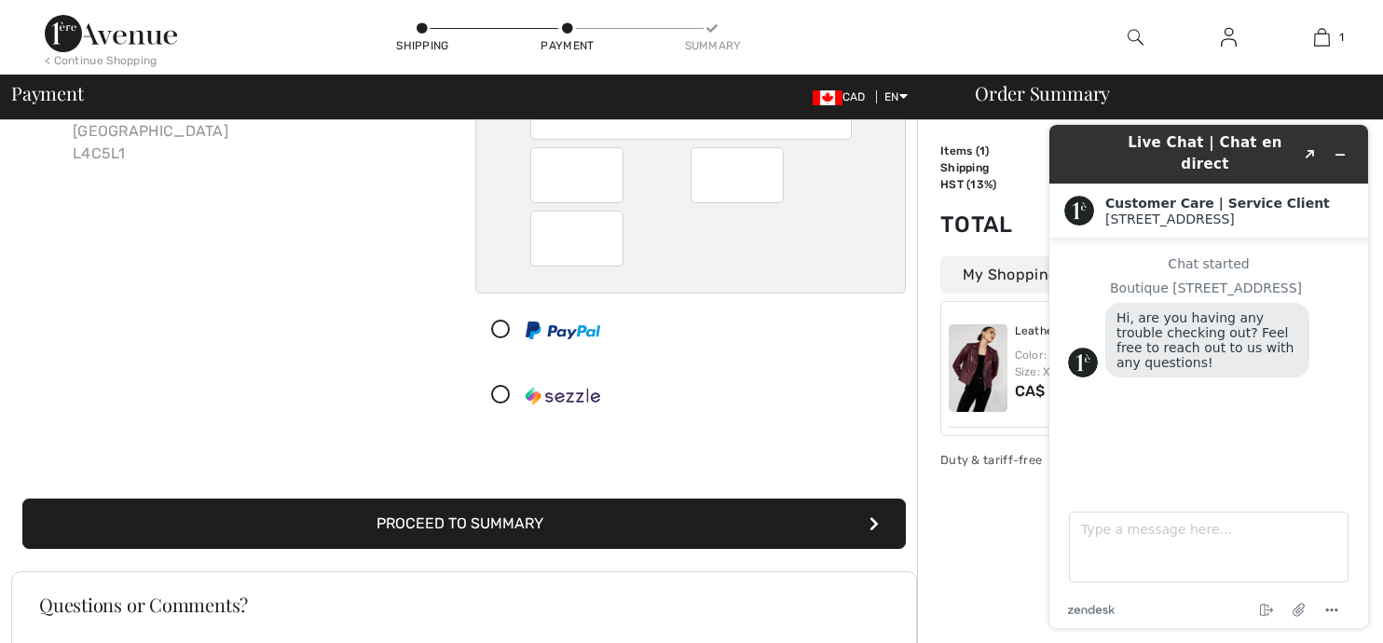
click at [426, 520] on button "Proceed to Summary" at bounding box center [464, 524] width 884 height 50
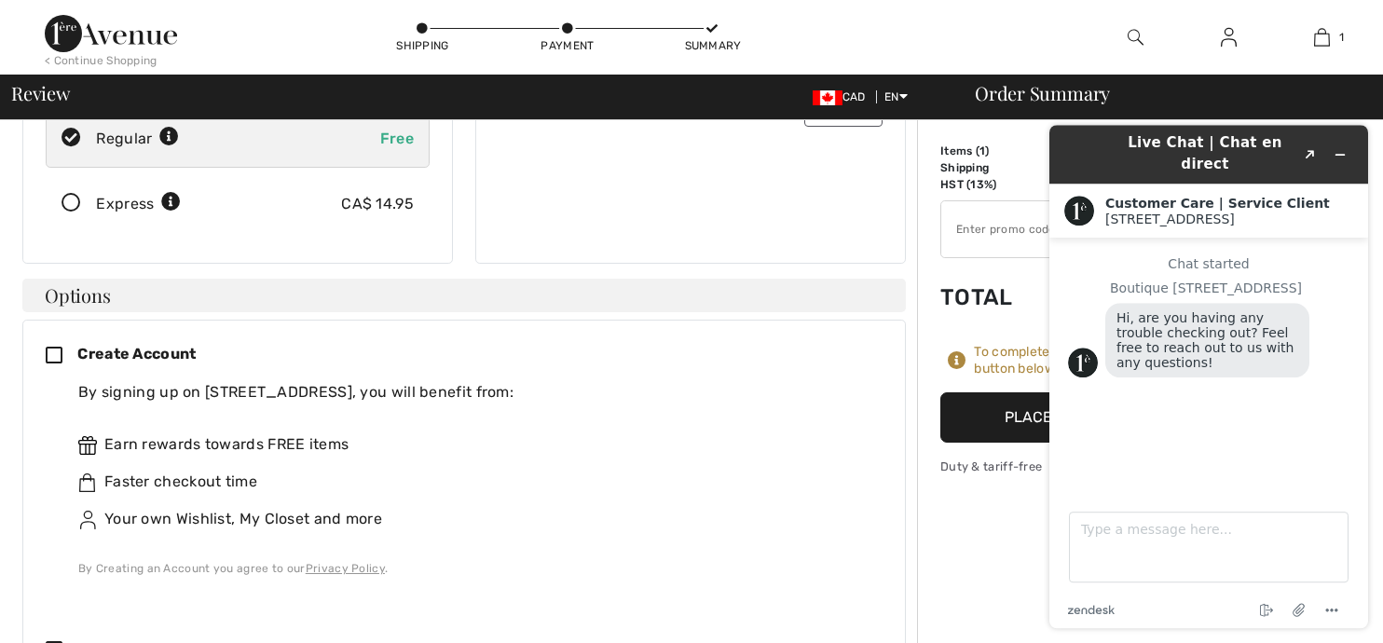
scroll to position [295, 0]
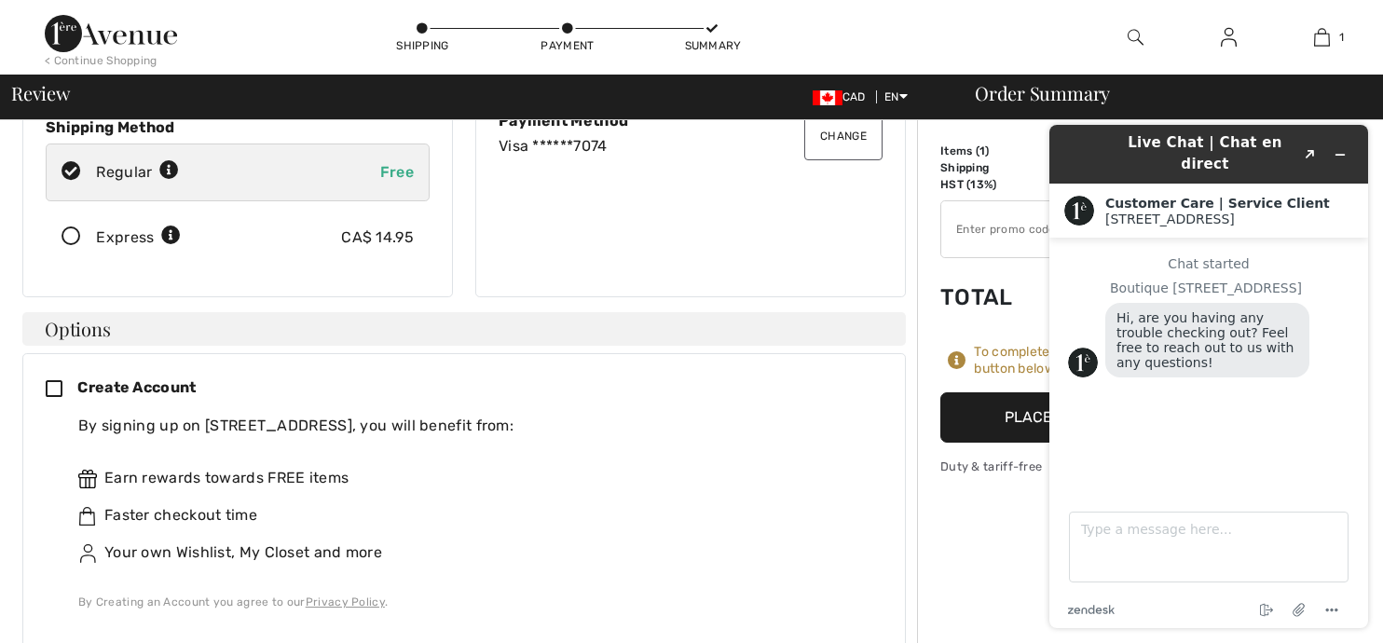
click at [817, 467] on div "Earn rewards towards FREE items" at bounding box center [472, 478] width 789 height 22
click at [1338, 148] on icon "Minimize widget" at bounding box center [1340, 154] width 13 height 13
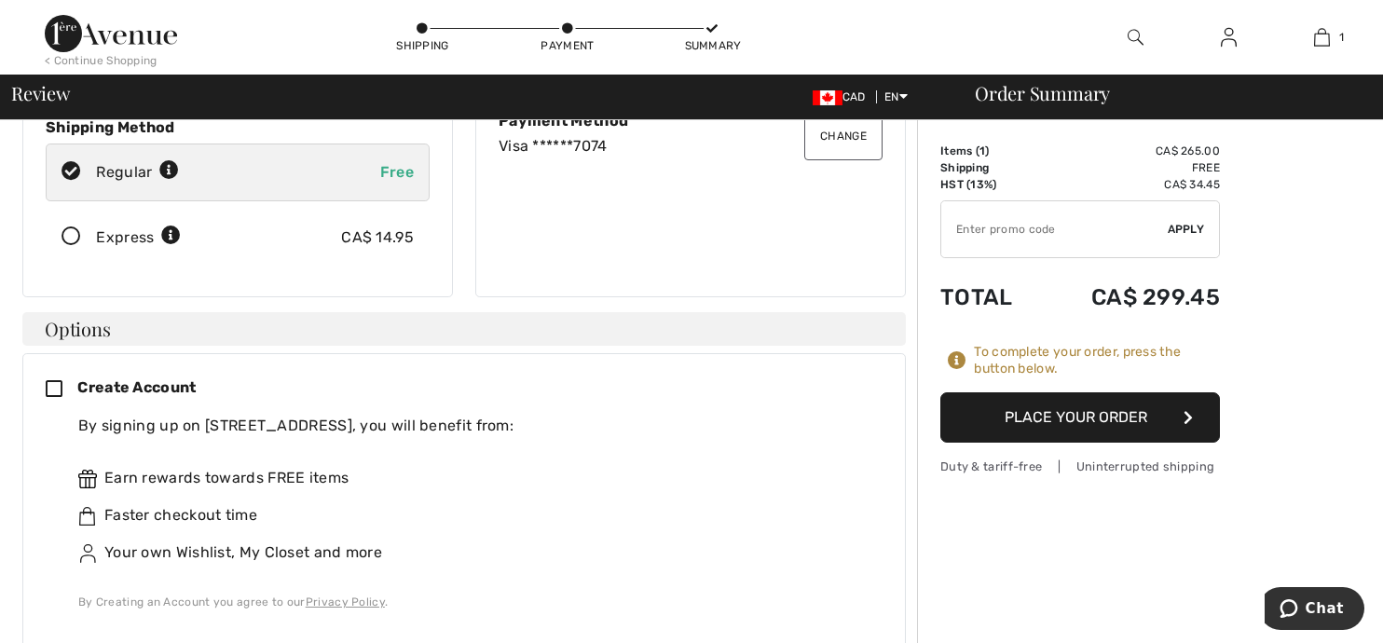
click at [1044, 413] on button "Place Your Order" at bounding box center [1080, 417] width 280 height 50
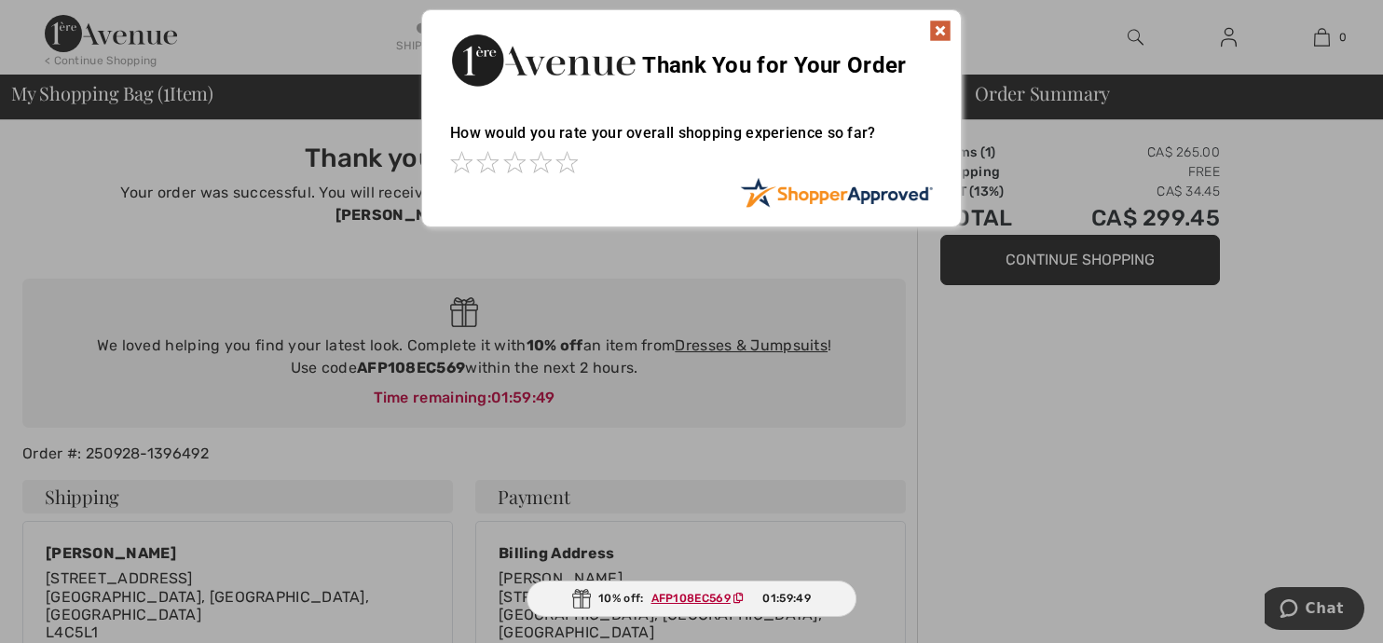
click at [938, 27] on img at bounding box center [940, 31] width 22 height 22
